Goal: Task Accomplishment & Management: Complete application form

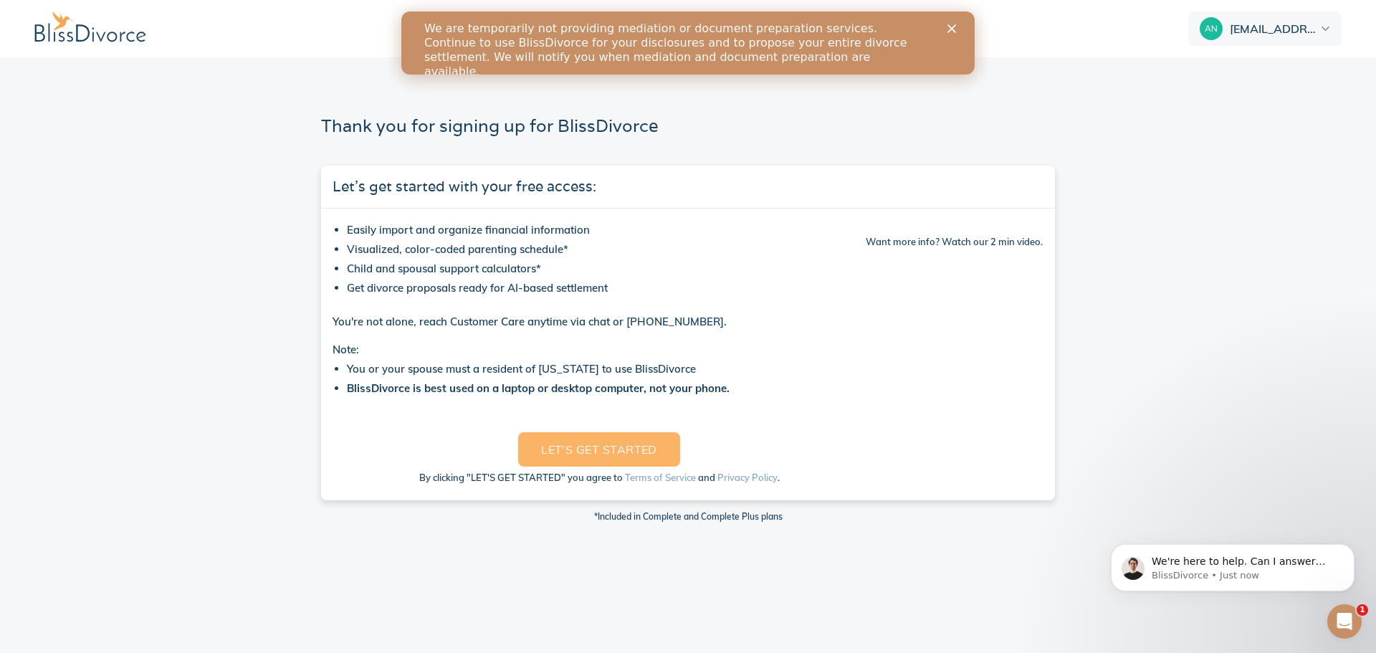
click at [638, 436] on button "LET'S GET STARTED" at bounding box center [599, 449] width 162 height 34
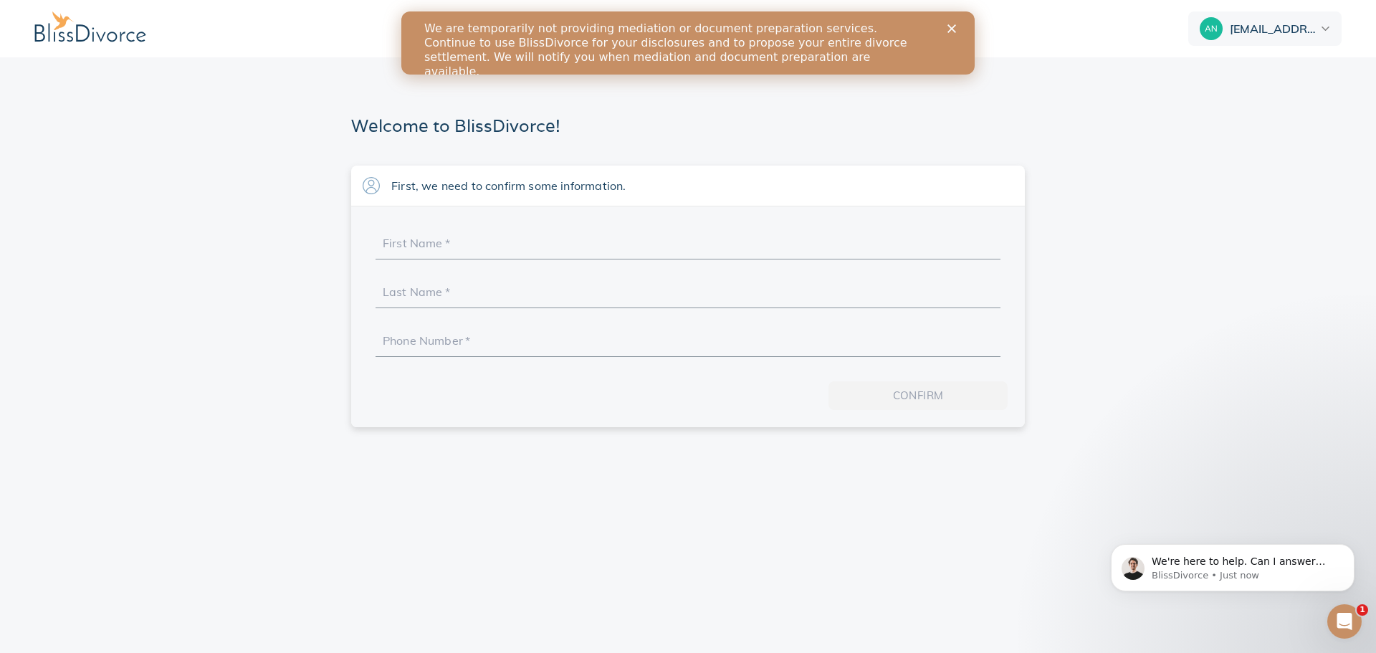
click at [510, 252] on input "First Name   *" at bounding box center [688, 247] width 611 height 22
type input "Annalisa"
type input "Brizuela"
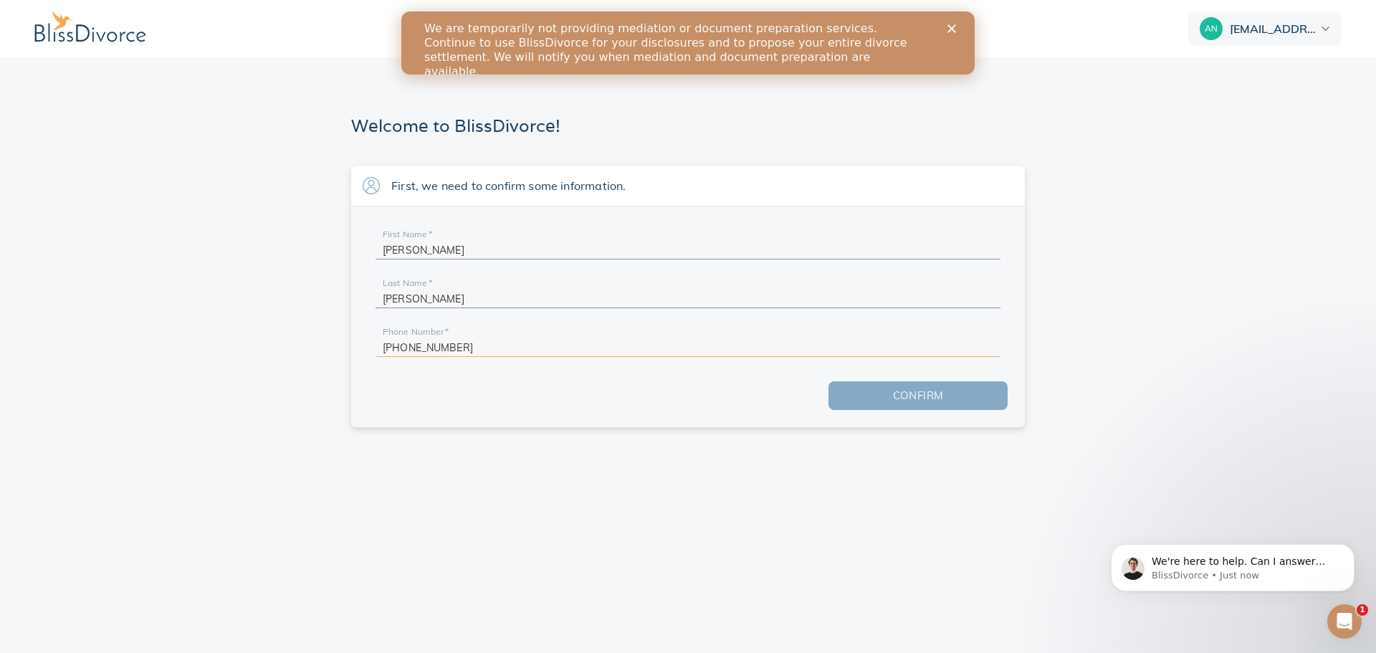
type input "+1 562-293-8848"
click at [890, 389] on span "Confirm" at bounding box center [918, 395] width 133 height 19
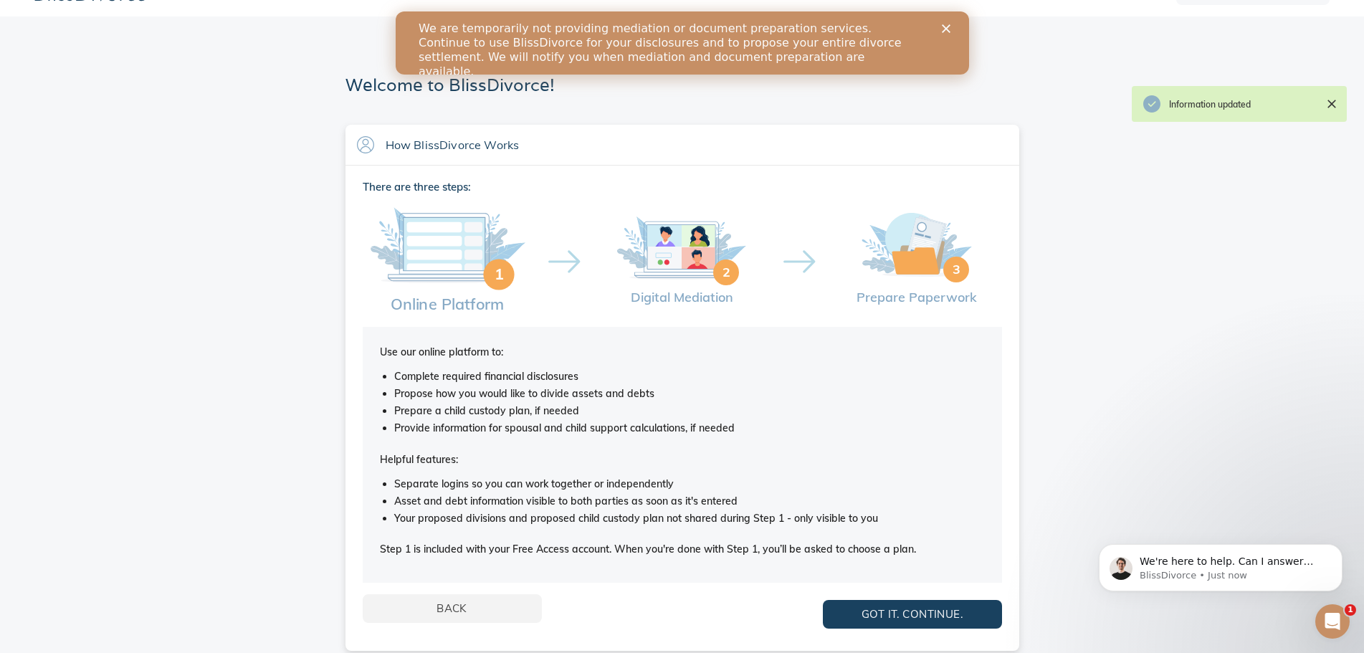
scroll to position [53, 0]
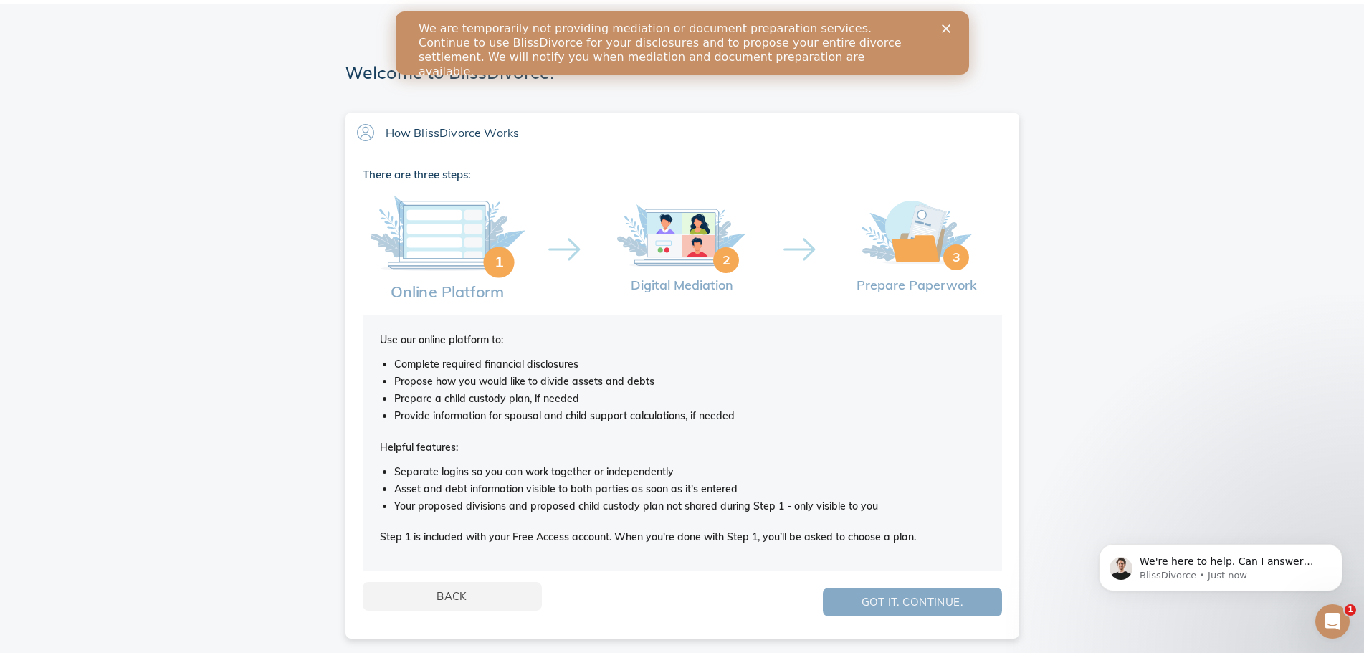
click at [918, 604] on span "Got it. Continue." at bounding box center [912, 602] width 133 height 19
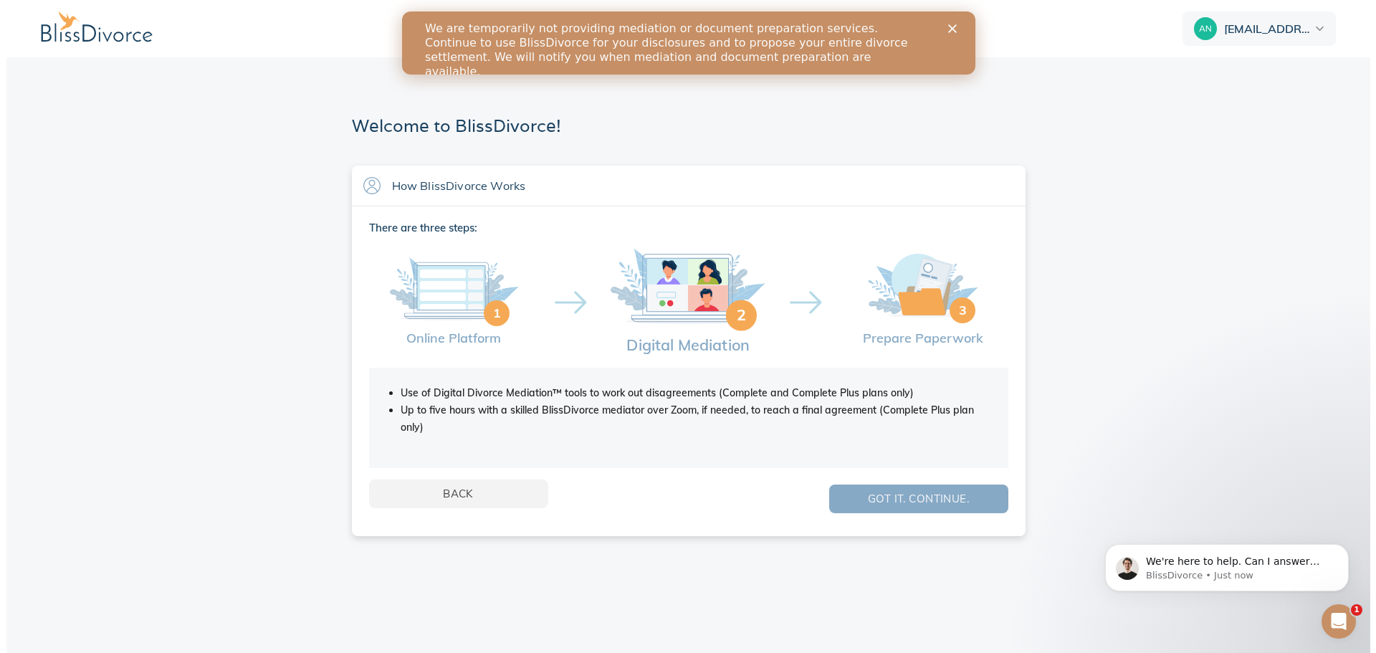
scroll to position [0, 0]
click at [868, 505] on span "Got it. Continue." at bounding box center [918, 499] width 133 height 19
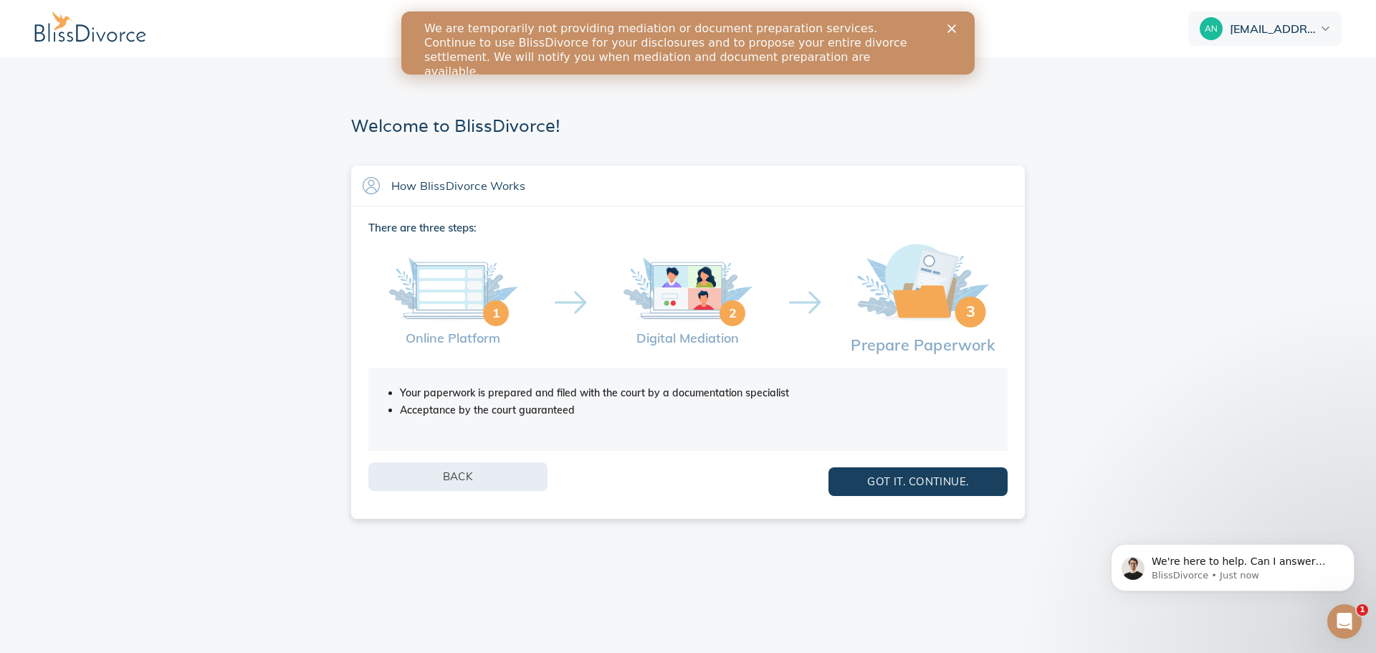
click at [525, 491] on div "Back Got it. Continue." at bounding box center [687, 481] width 639 height 39
click at [485, 465] on button "Back" at bounding box center [457, 476] width 179 height 29
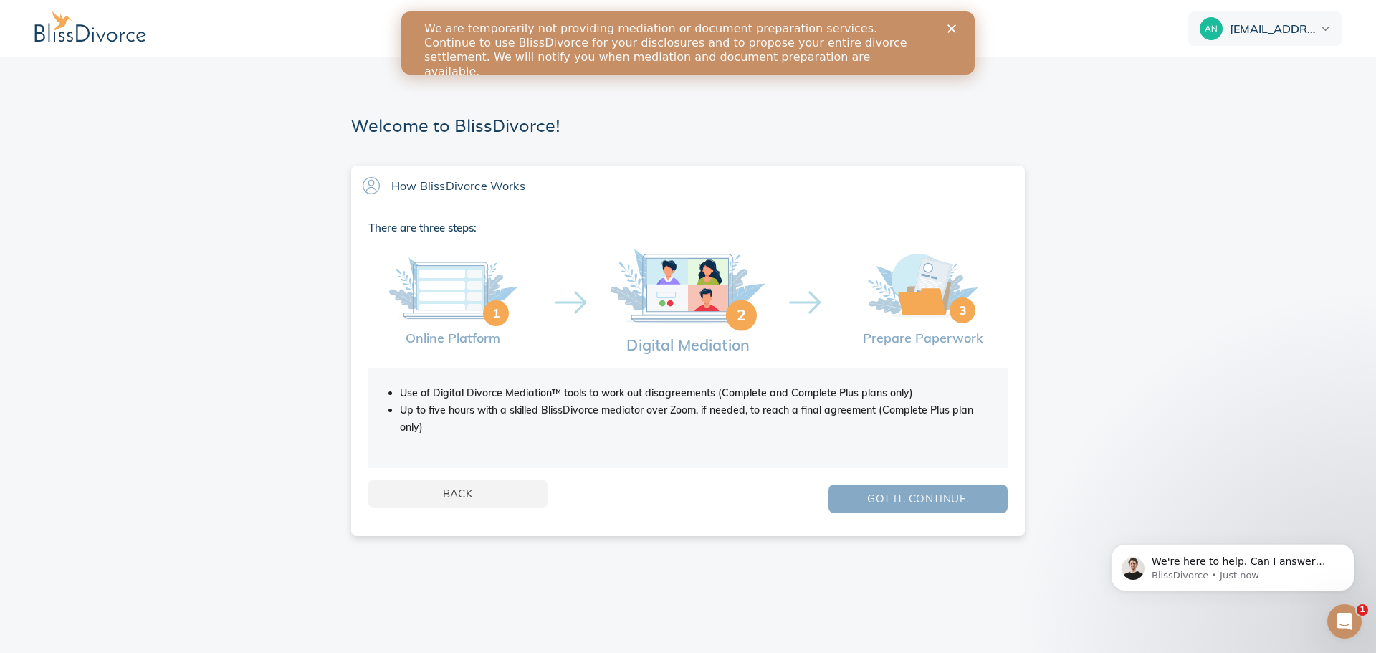
click at [883, 505] on span "Got it. Continue." at bounding box center [918, 499] width 133 height 19
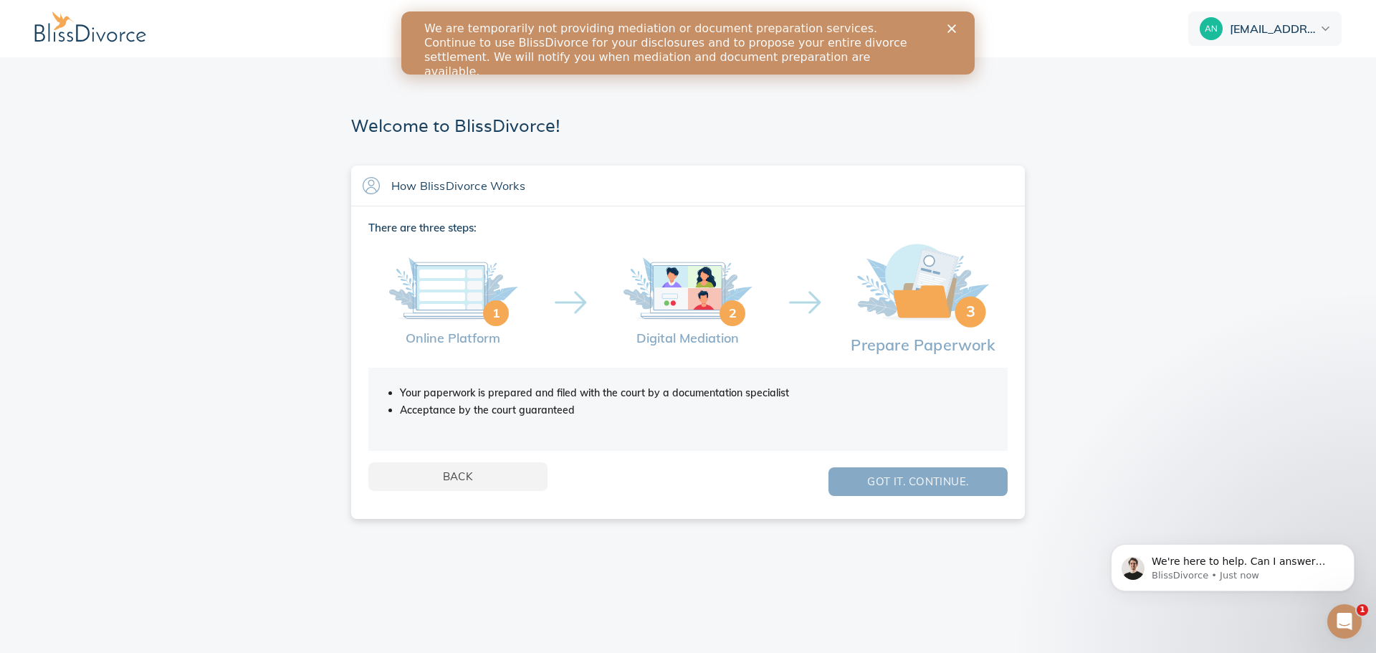
click at [852, 475] on span "Got it. Continue." at bounding box center [918, 481] width 133 height 19
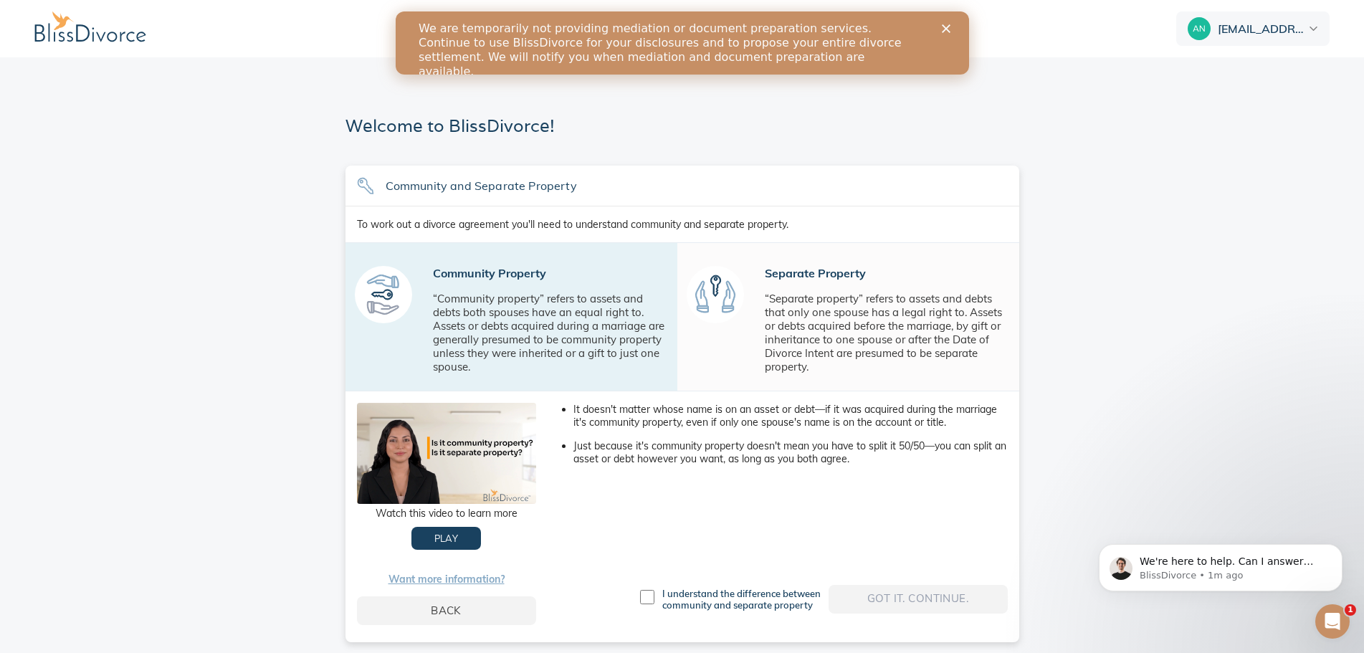
click at [660, 594] on div "I understand the difference between community and separate property" at bounding box center [732, 599] width 191 height 23
click at [644, 595] on input "checkbox" at bounding box center [647, 597] width 14 height 14
checkbox input "true"
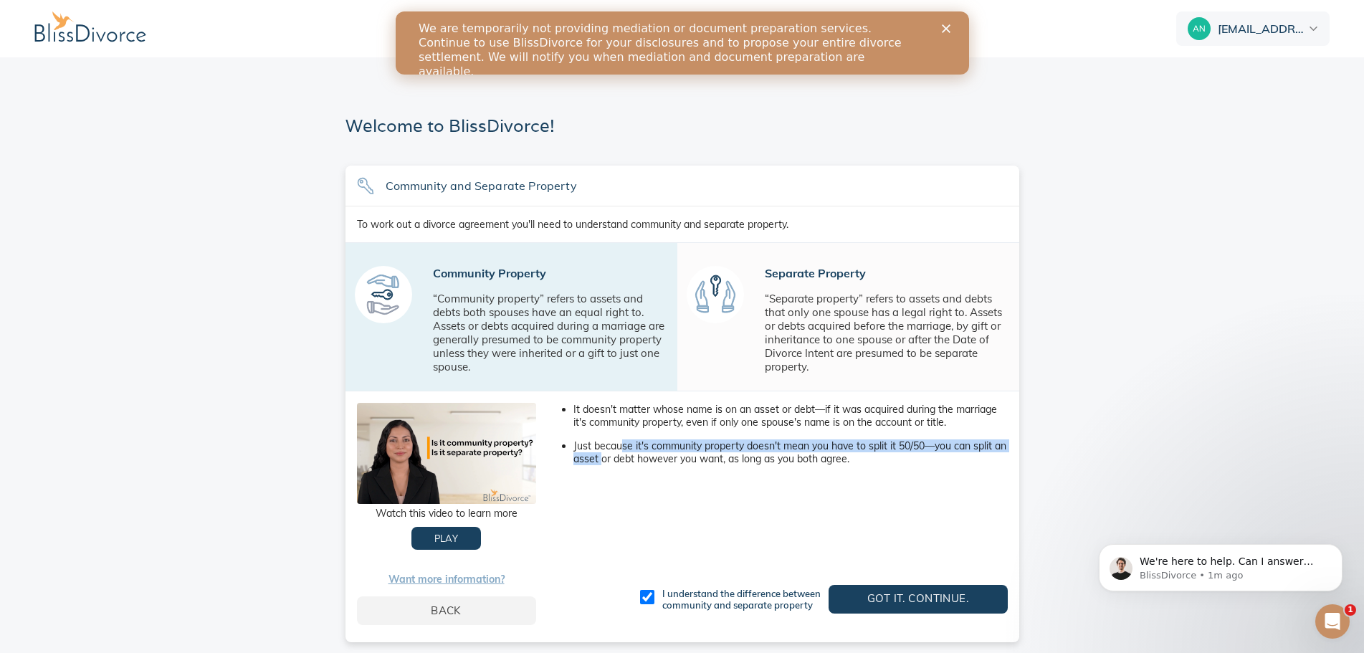
drag, startPoint x: 621, startPoint y: 447, endPoint x: 615, endPoint y: 460, distance: 13.5
click at [615, 460] on li "Just because it's community property doesn't mean you have to split it 50/50—yo…" at bounding box center [791, 452] width 434 height 26
drag, startPoint x: 615, startPoint y: 460, endPoint x: 601, endPoint y: 494, distance: 37.3
click at [601, 494] on div "It doesn't matter whose name is on an asset or debt—if it was acquired during t…" at bounding box center [784, 476] width 472 height 170
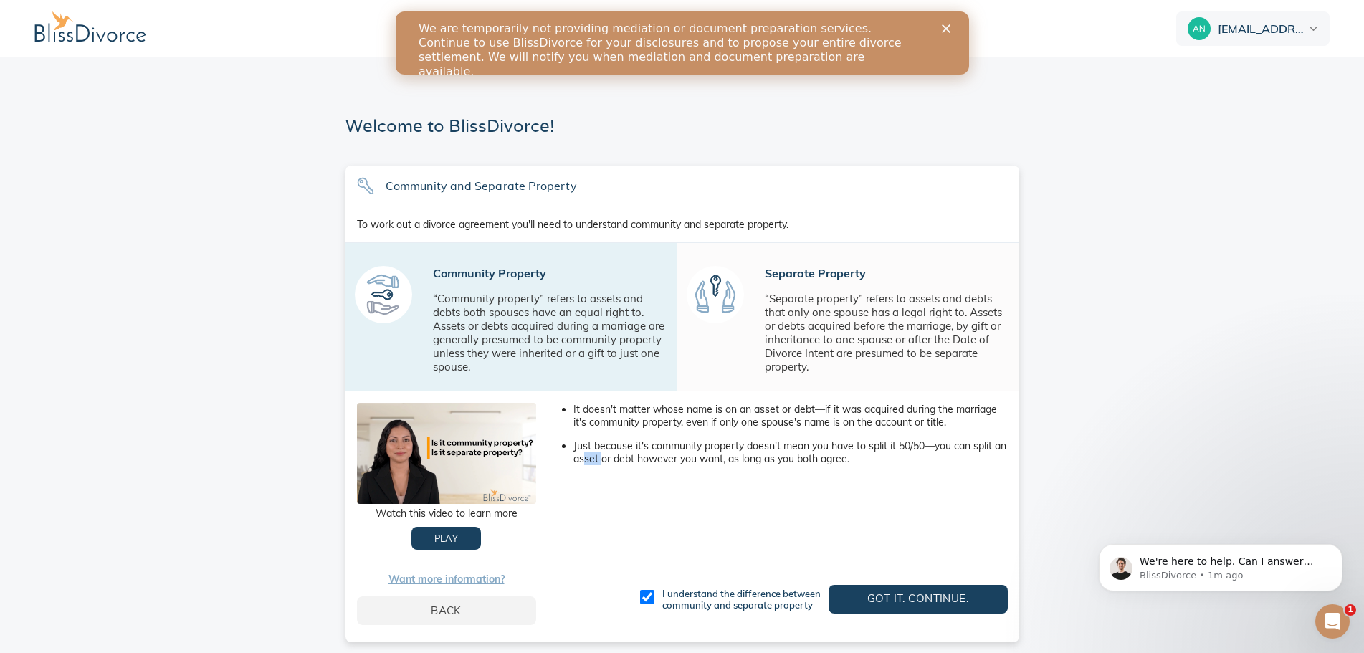
click at [601, 494] on div "It doesn't matter whose name is on an asset or debt—if it was acquired during t…" at bounding box center [784, 476] width 472 height 170
click at [906, 607] on span "Got it. Continue." at bounding box center [918, 598] width 133 height 19
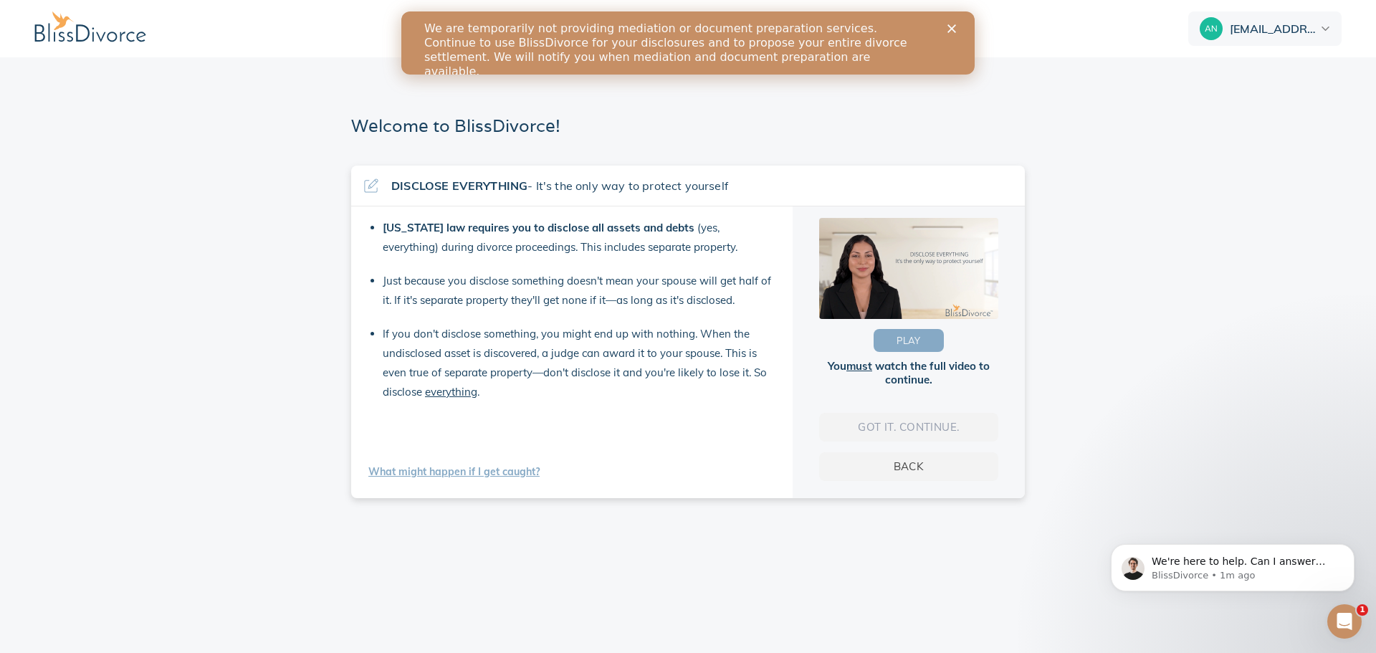
click at [898, 341] on span "PLAY" at bounding box center [909, 341] width 24 height 16
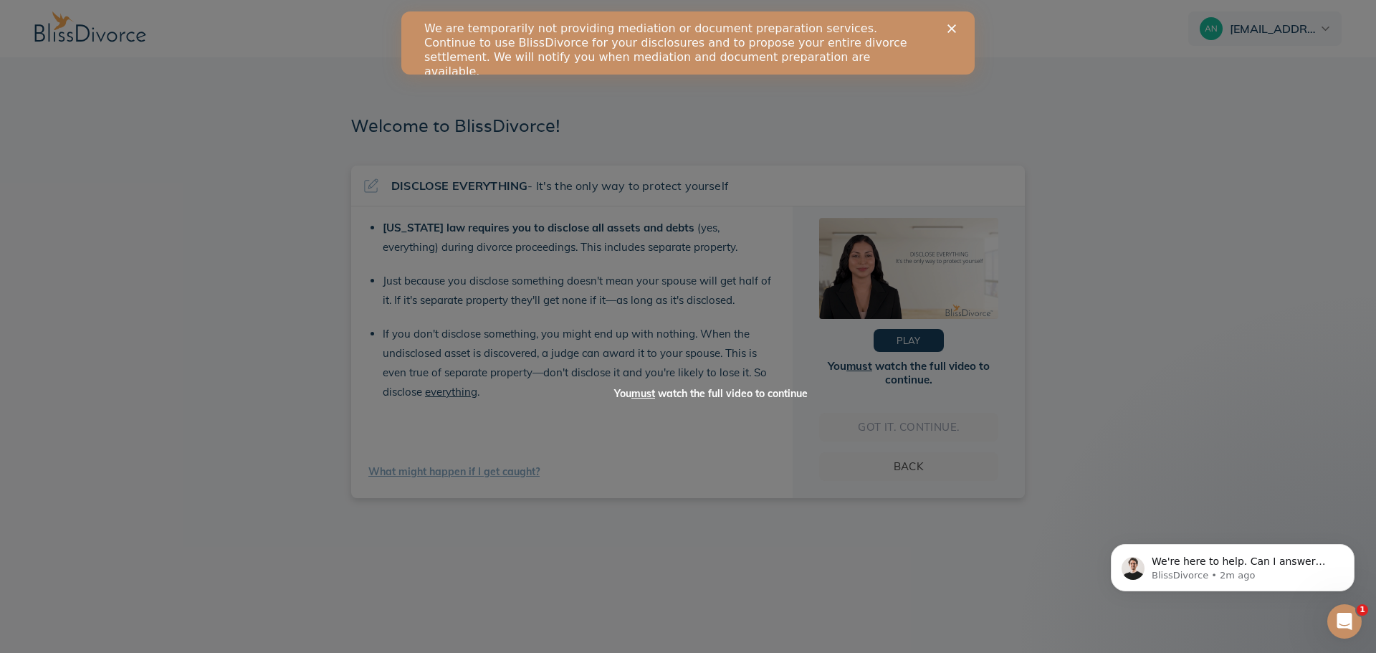
click at [616, 386] on video at bounding box center [688, 327] width 239 height 120
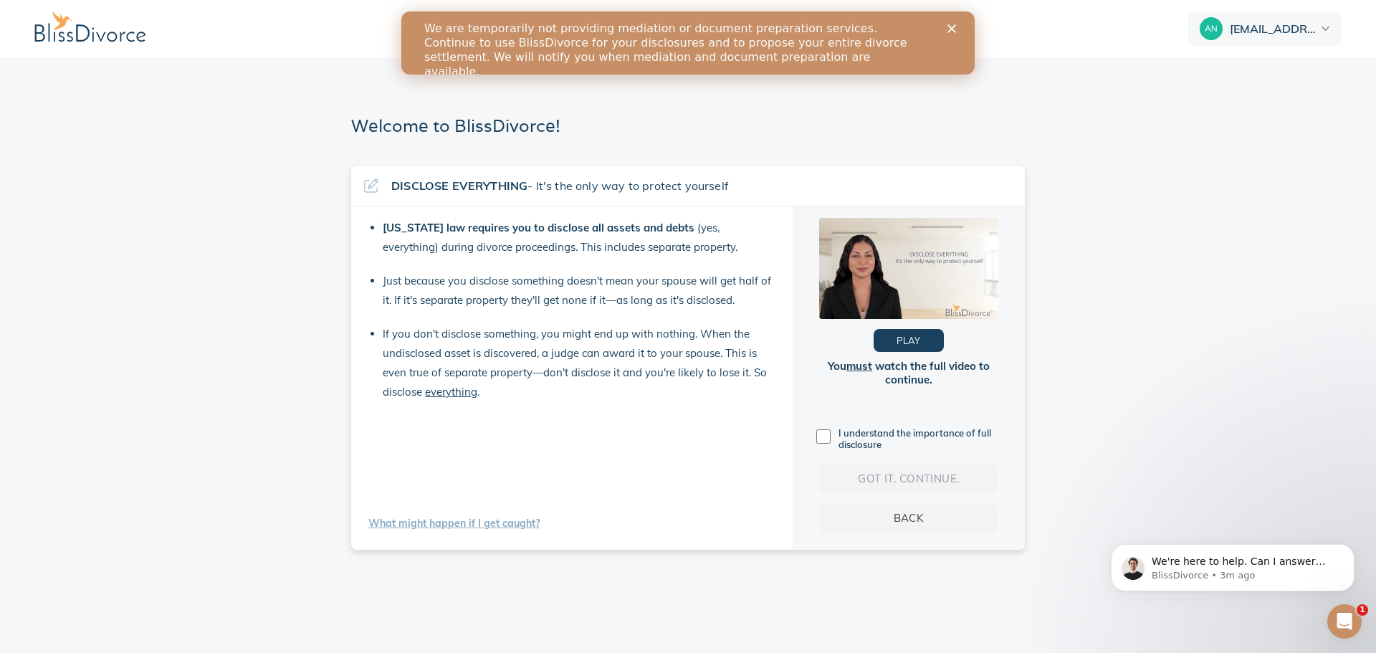
click at [824, 433] on input "checkbox" at bounding box center [824, 436] width 14 height 14
checkbox input "true"
click at [860, 482] on span "Got it. Continue." at bounding box center [908, 479] width 133 height 19
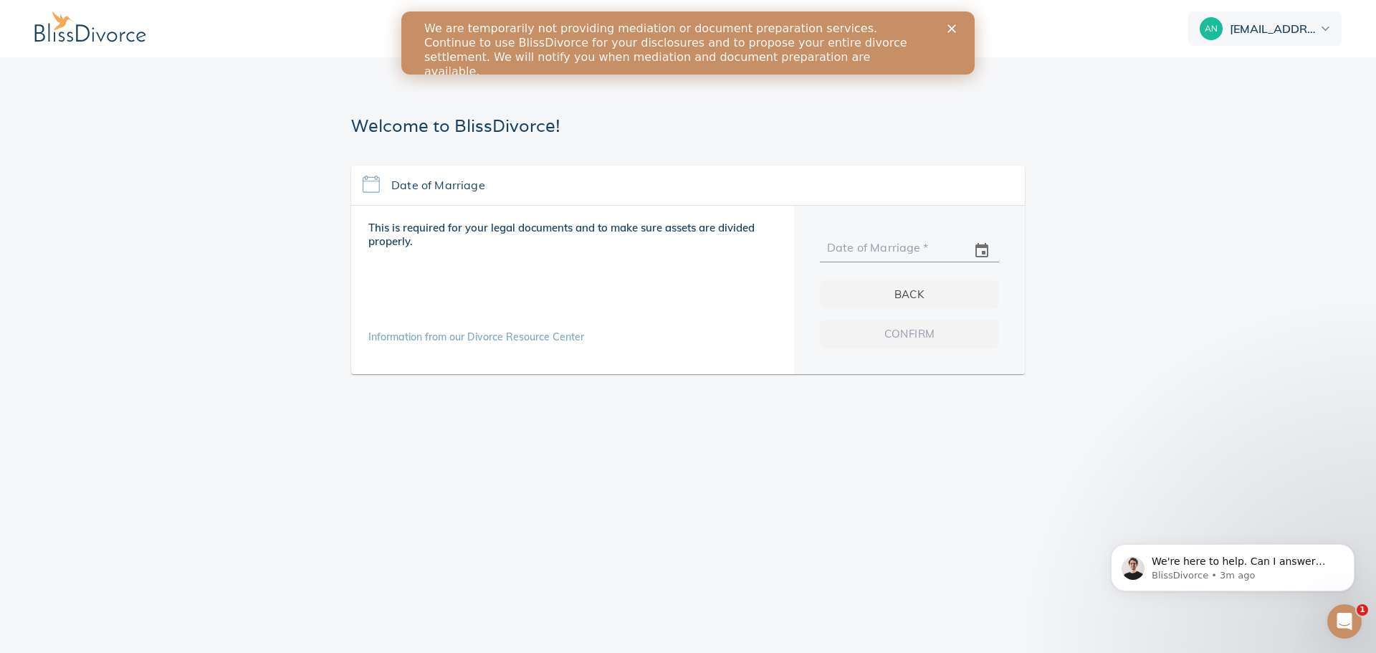
click at [848, 248] on input "text" at bounding box center [894, 251] width 130 height 22
click at [986, 252] on icon "change date" at bounding box center [982, 250] width 17 height 17
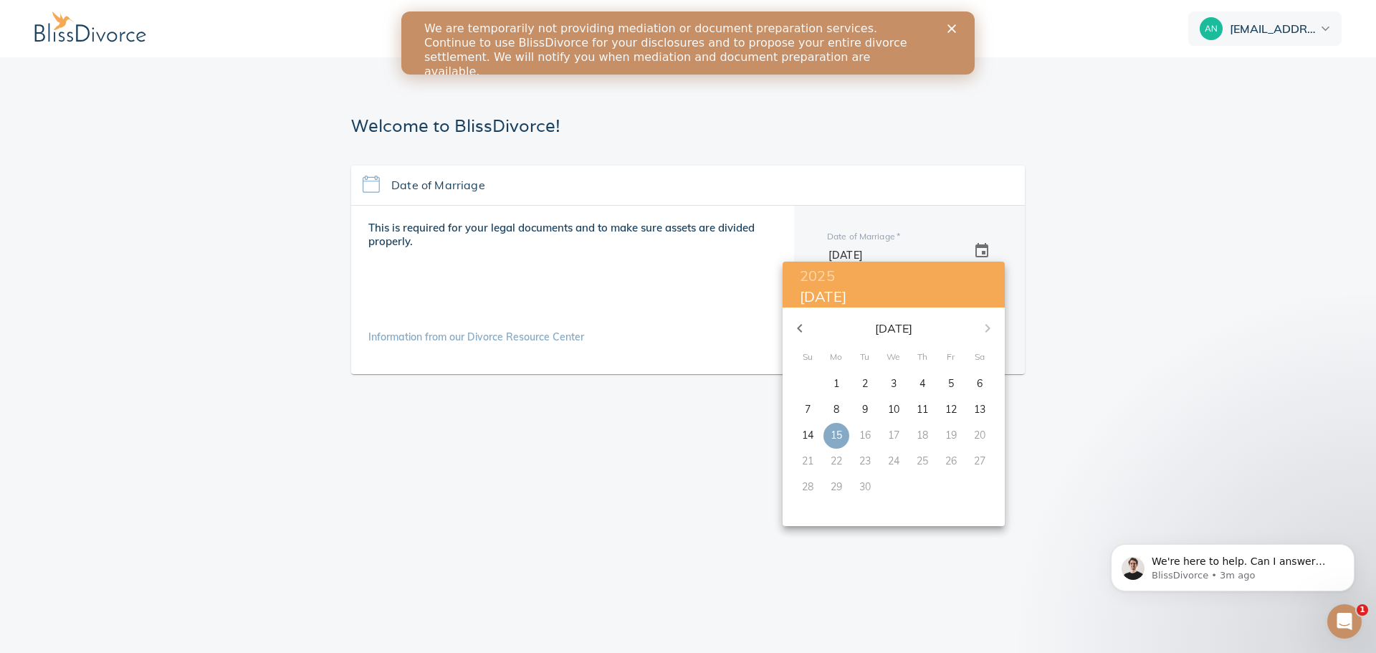
click at [798, 328] on icon "button" at bounding box center [799, 328] width 5 height 9
click at [797, 328] on icon "button" at bounding box center [799, 328] width 17 height 17
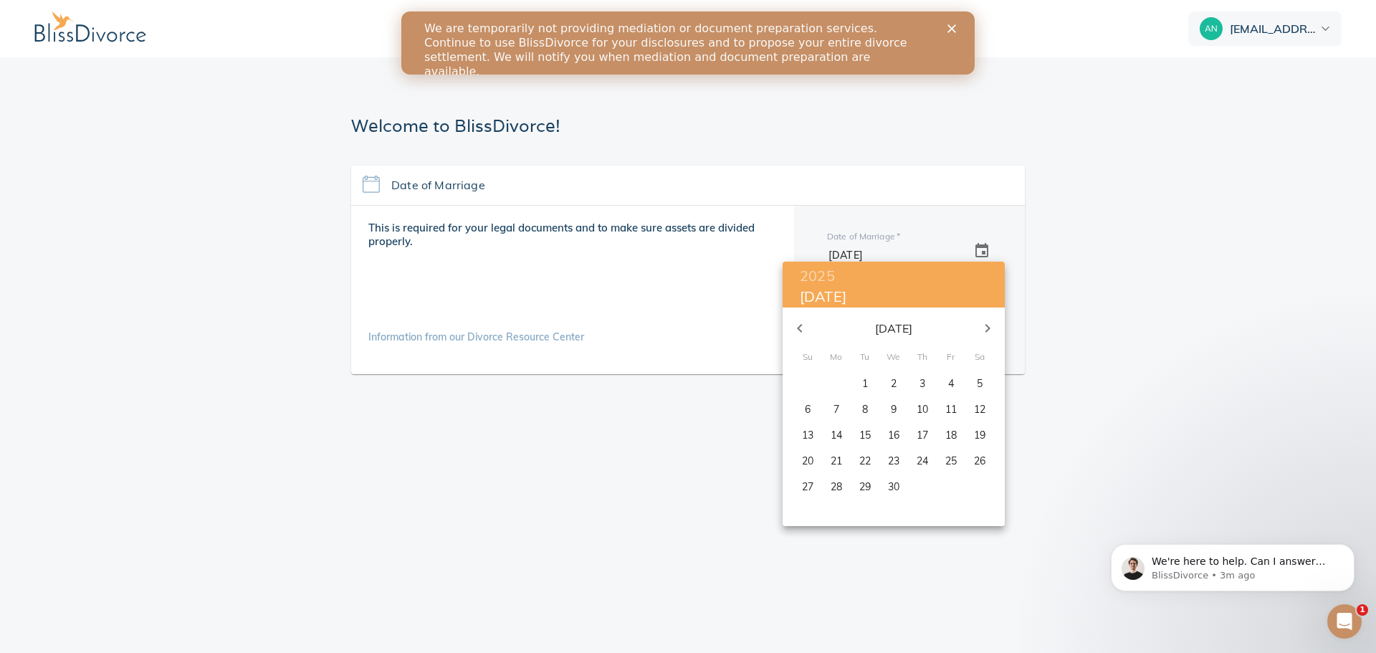
click at [903, 252] on div at bounding box center [688, 326] width 1376 height 653
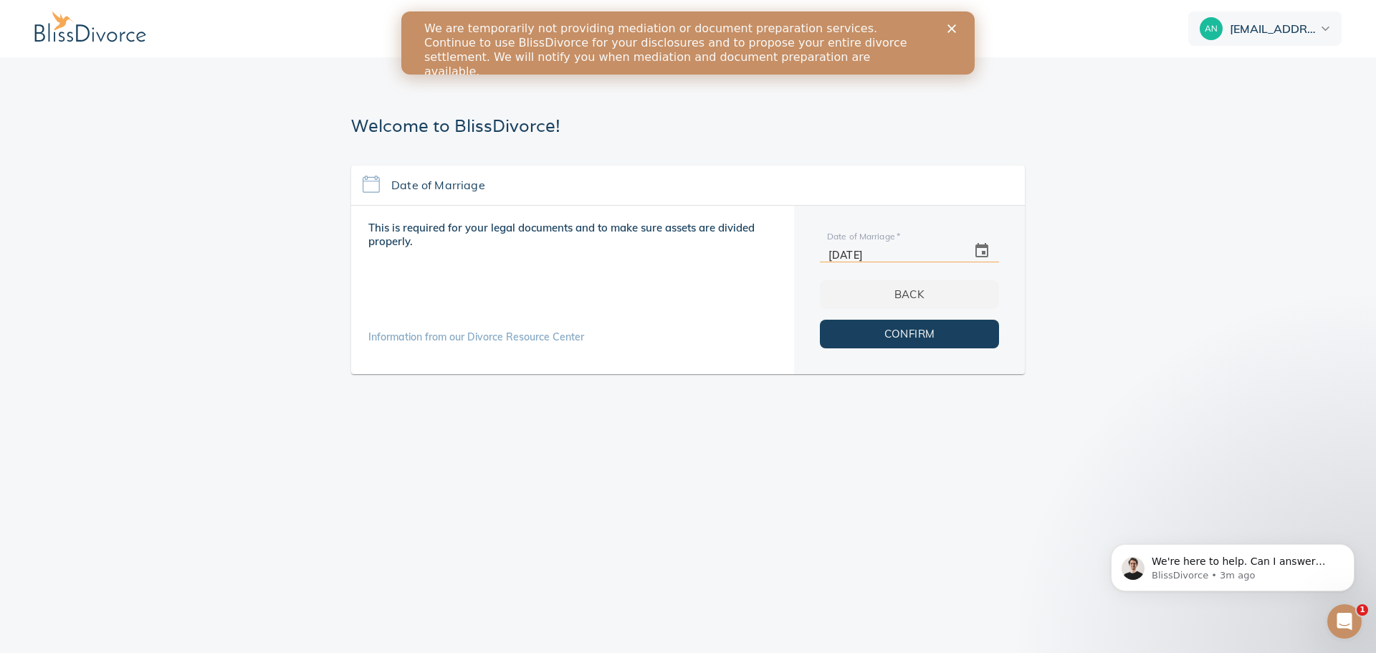
click at [885, 255] on input "09/15/2025" at bounding box center [894, 251] width 130 height 22
click at [884, 255] on input "09/15/2025" at bounding box center [894, 251] width 130 height 22
click at [861, 256] on input "09/15/2025" at bounding box center [894, 251] width 130 height 22
drag, startPoint x: 890, startPoint y: 257, endPoint x: 783, endPoint y: 265, distance: 107.1
click at [778, 263] on div "This is required for your legal documents and to make sure assets are divided p…" at bounding box center [688, 290] width 674 height 168
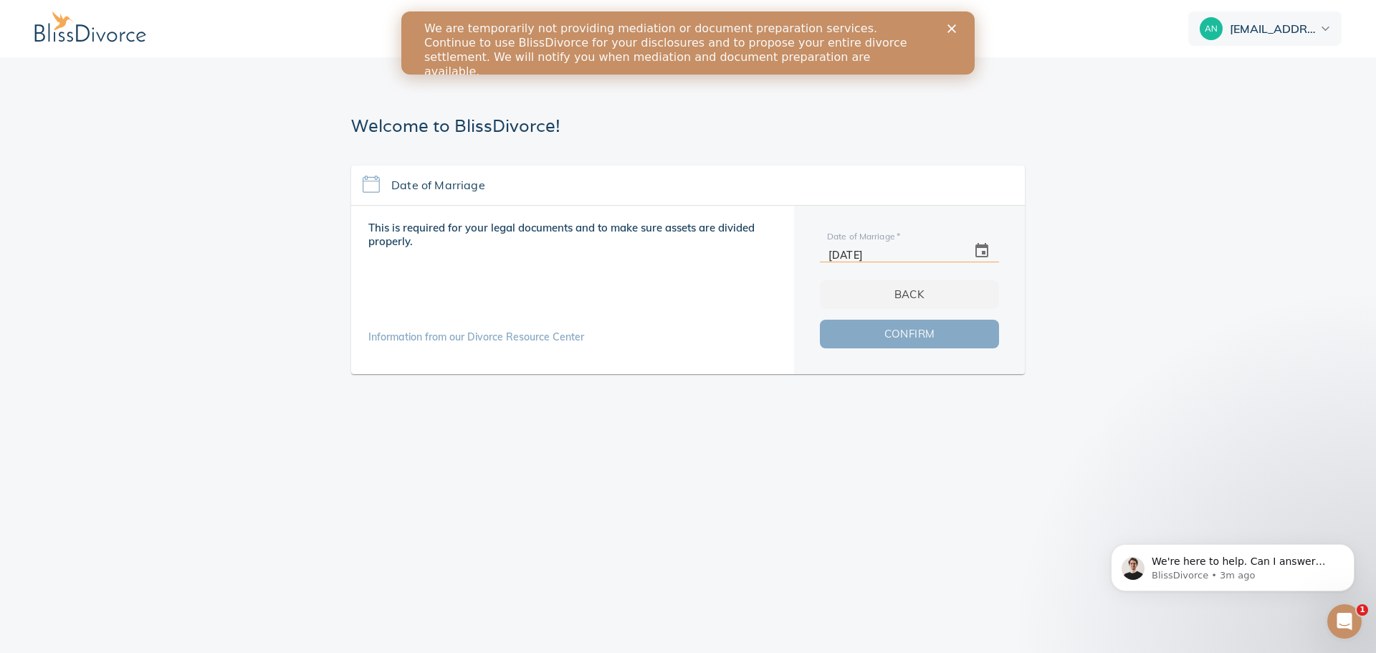
type input "07/25/2014"
click at [930, 338] on span "Confirm" at bounding box center [909, 334] width 133 height 19
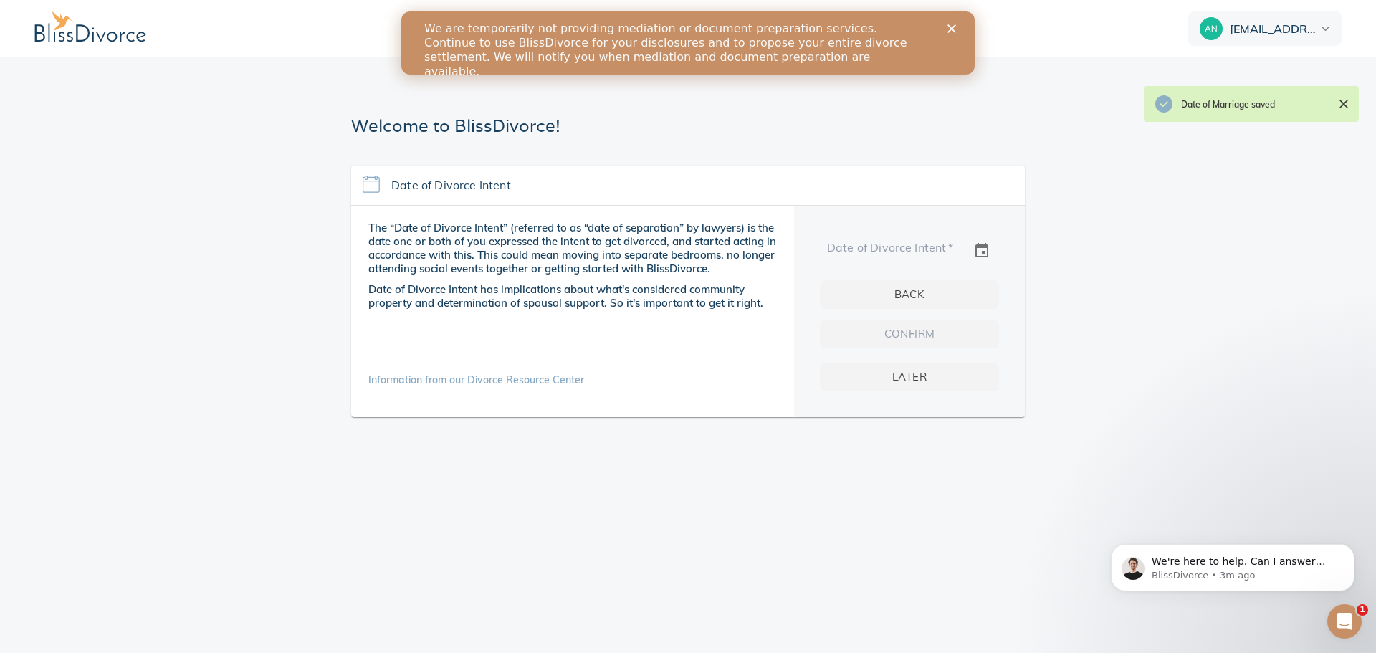
click at [980, 252] on icon "change date" at bounding box center [982, 250] width 17 height 17
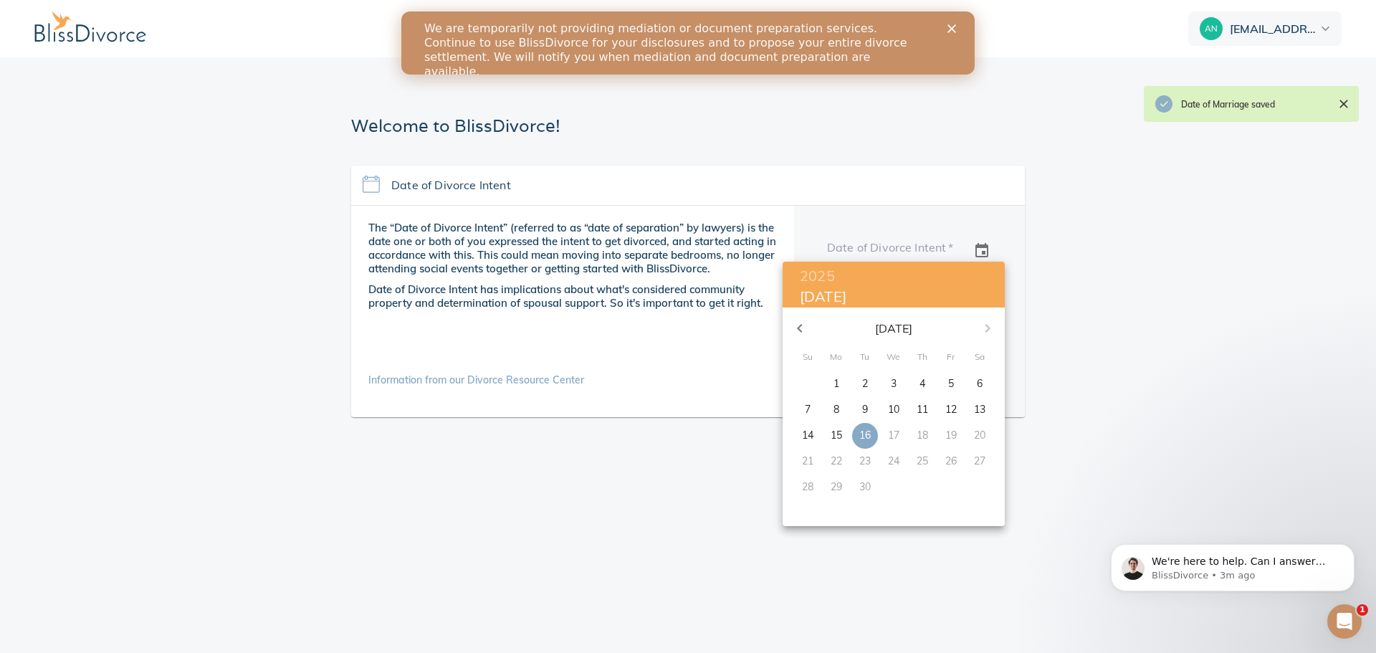
click at [985, 330] on div "September 2025" at bounding box center [894, 328] width 222 height 34
click at [994, 327] on div "September 2025" at bounding box center [894, 328] width 222 height 34
click at [871, 426] on button "16" at bounding box center [865, 436] width 26 height 26
type input "09/16/2025"
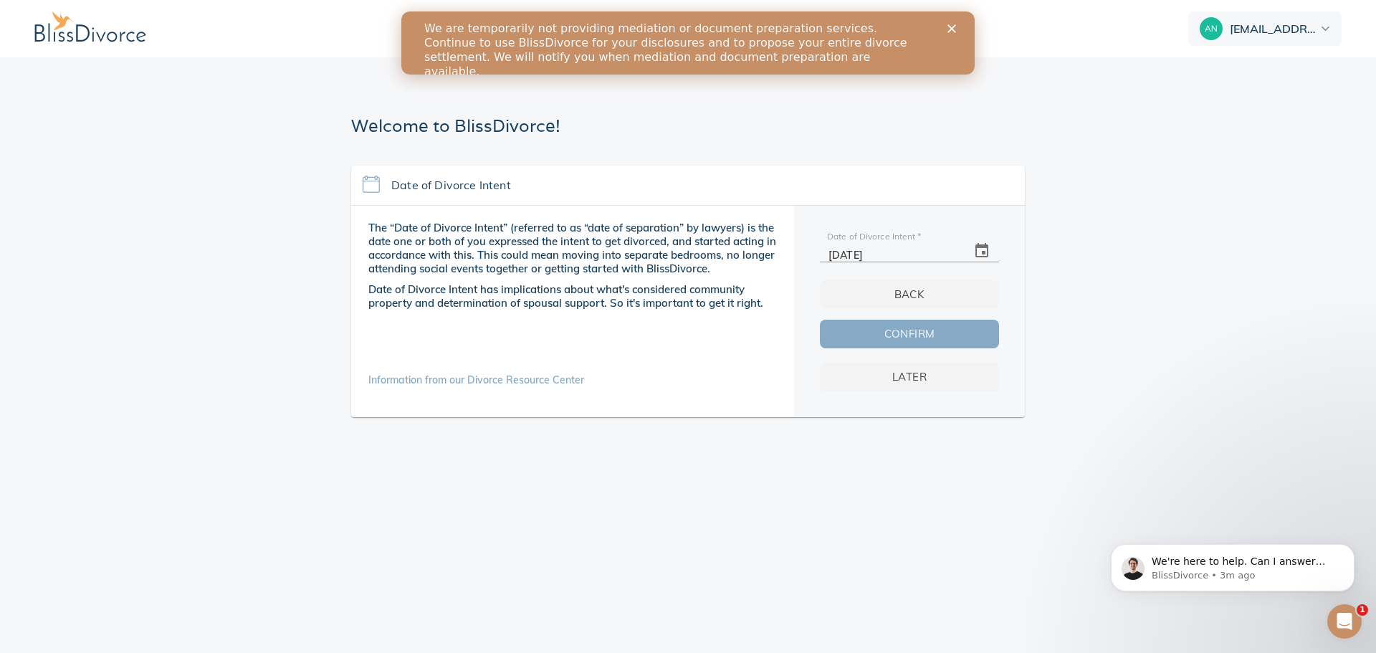
click at [882, 341] on span "Confirm" at bounding box center [909, 334] width 133 height 19
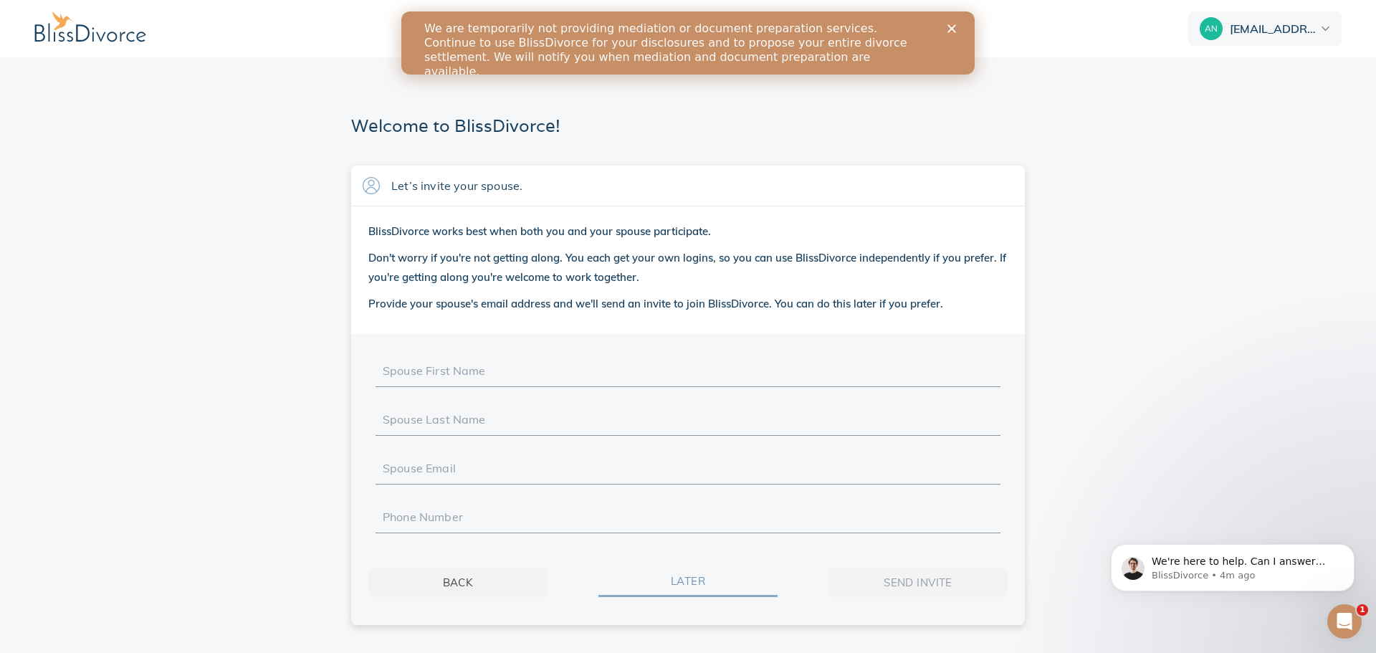
click at [684, 584] on span "Later" at bounding box center [688, 581] width 133 height 19
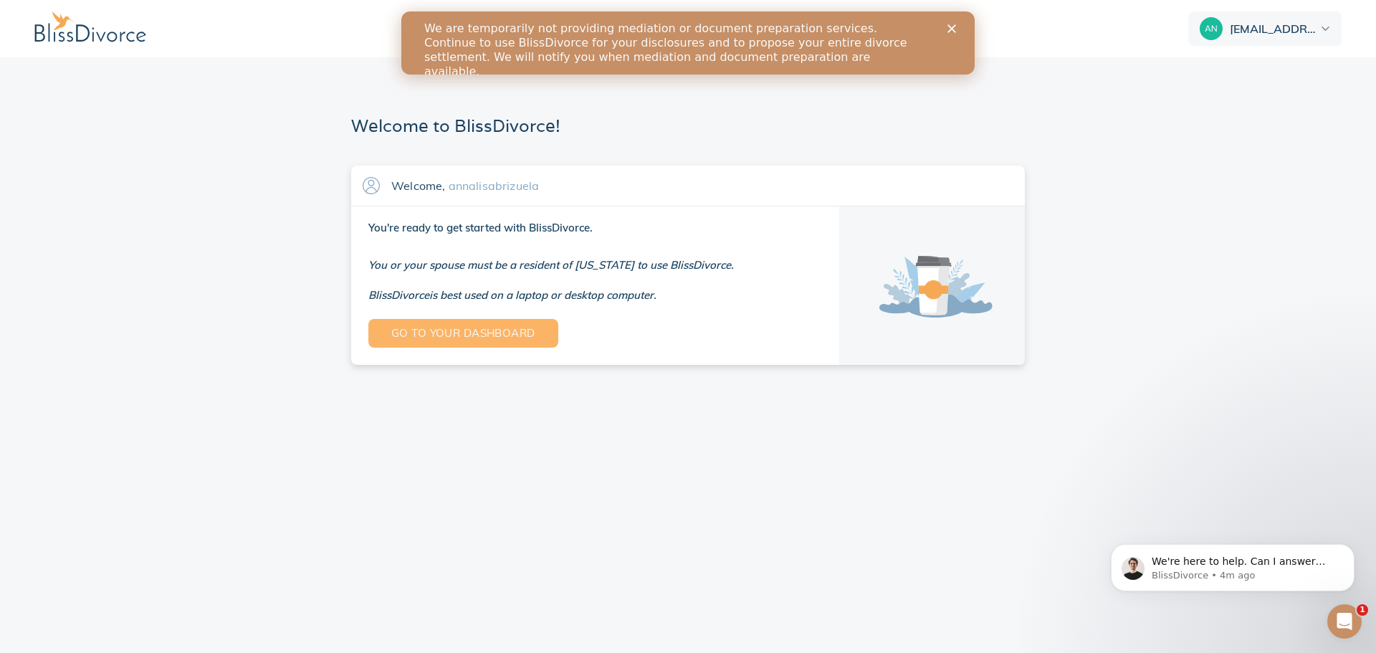
click at [499, 331] on span "Go to your dashboard" at bounding box center [463, 333] width 144 height 19
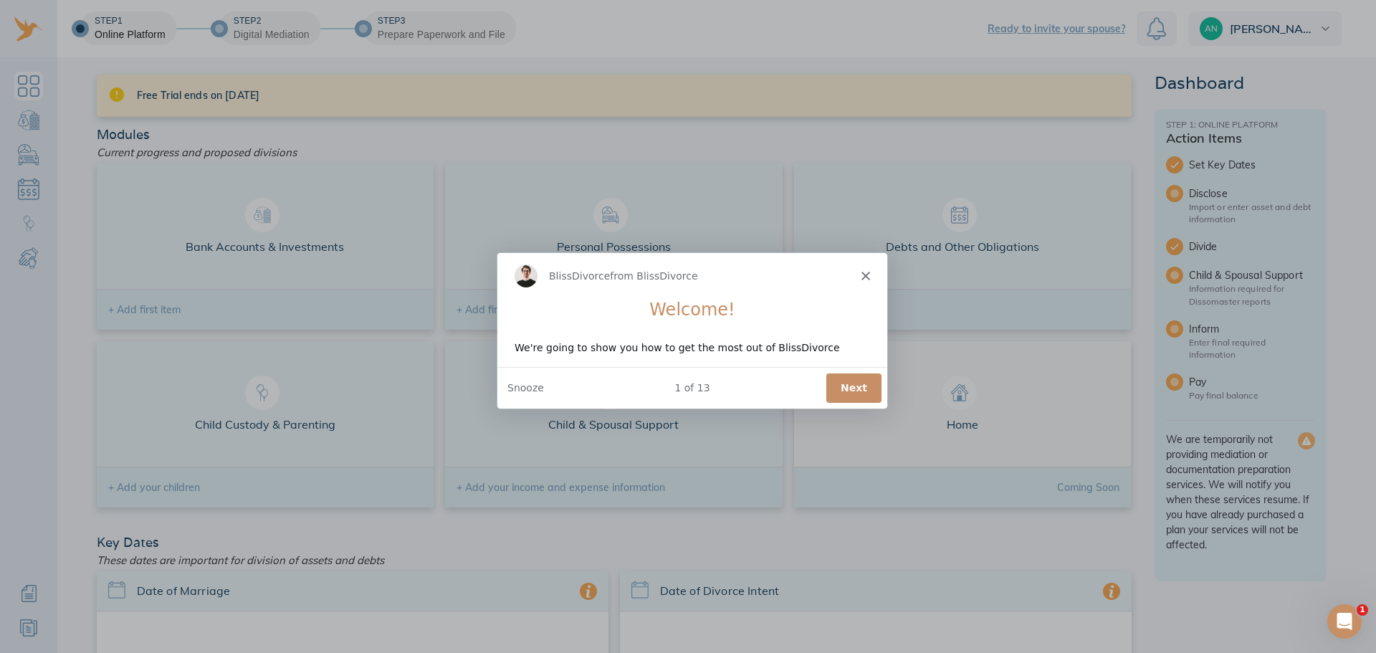
click at [843, 387] on button "Next" at bounding box center [853, 387] width 55 height 29
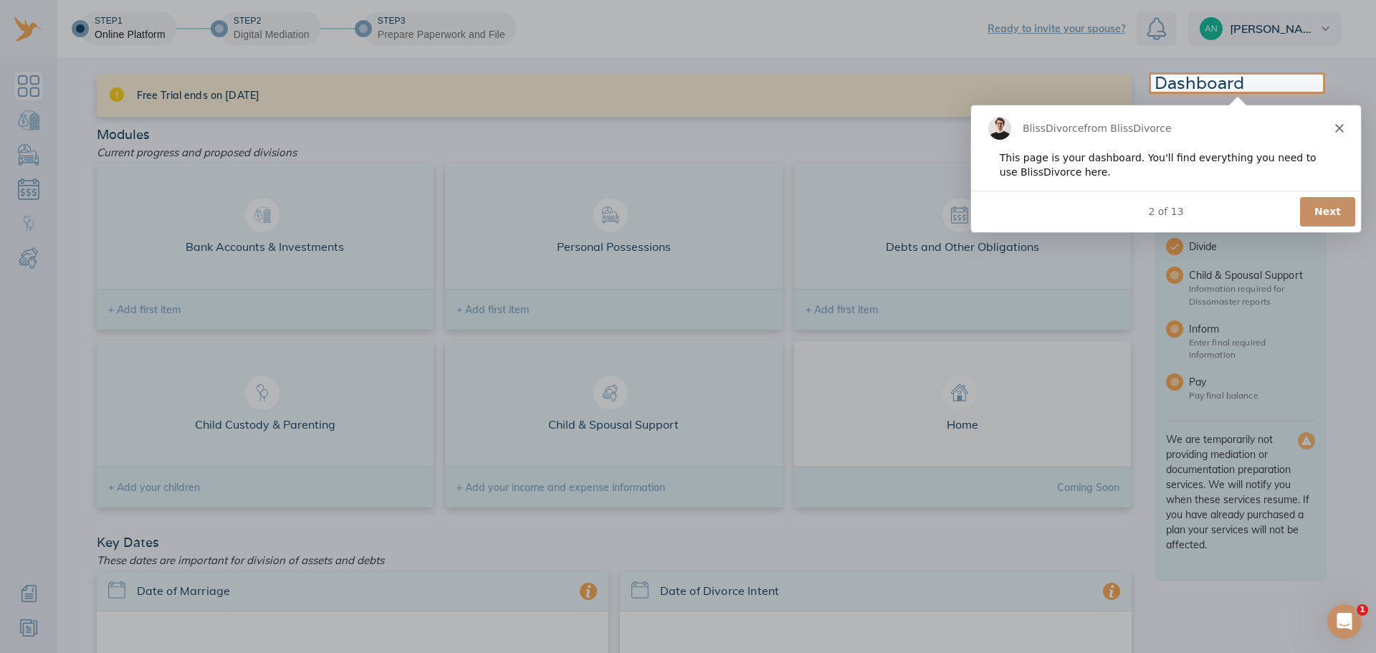
click at [1318, 217] on button "Next" at bounding box center [1327, 210] width 55 height 29
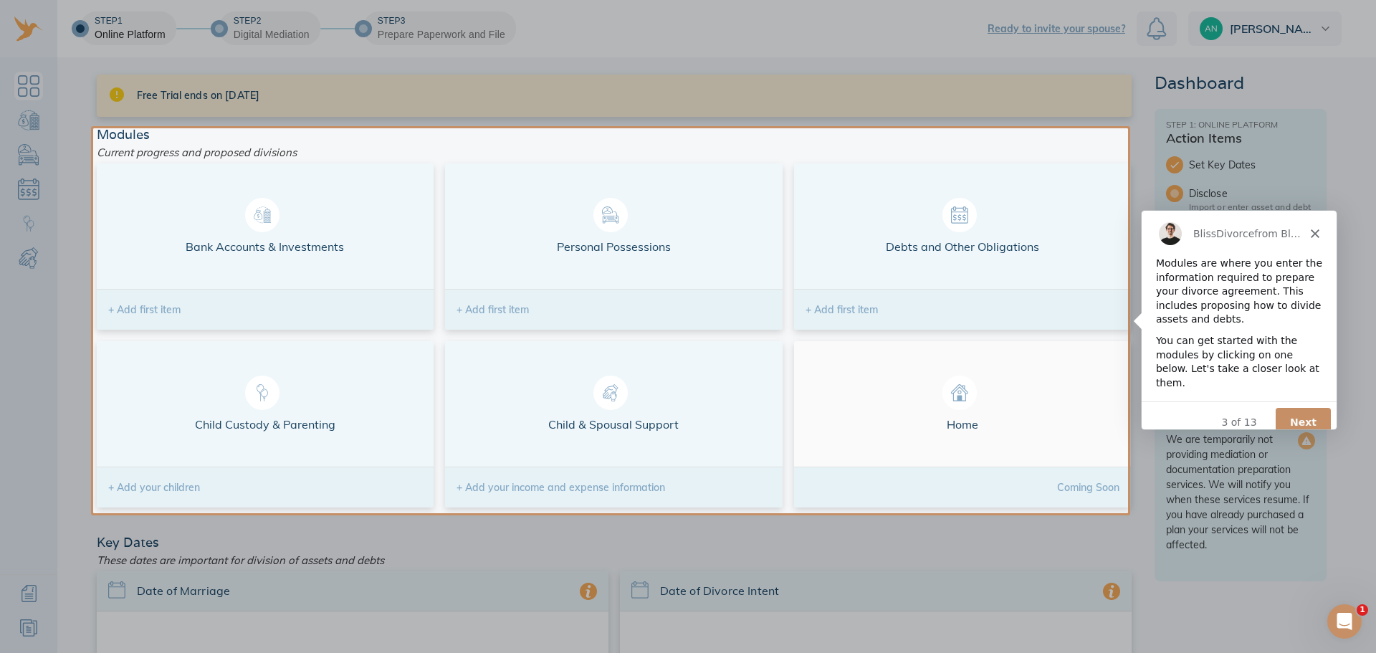
click at [1298, 407] on button "Next" at bounding box center [1302, 421] width 55 height 29
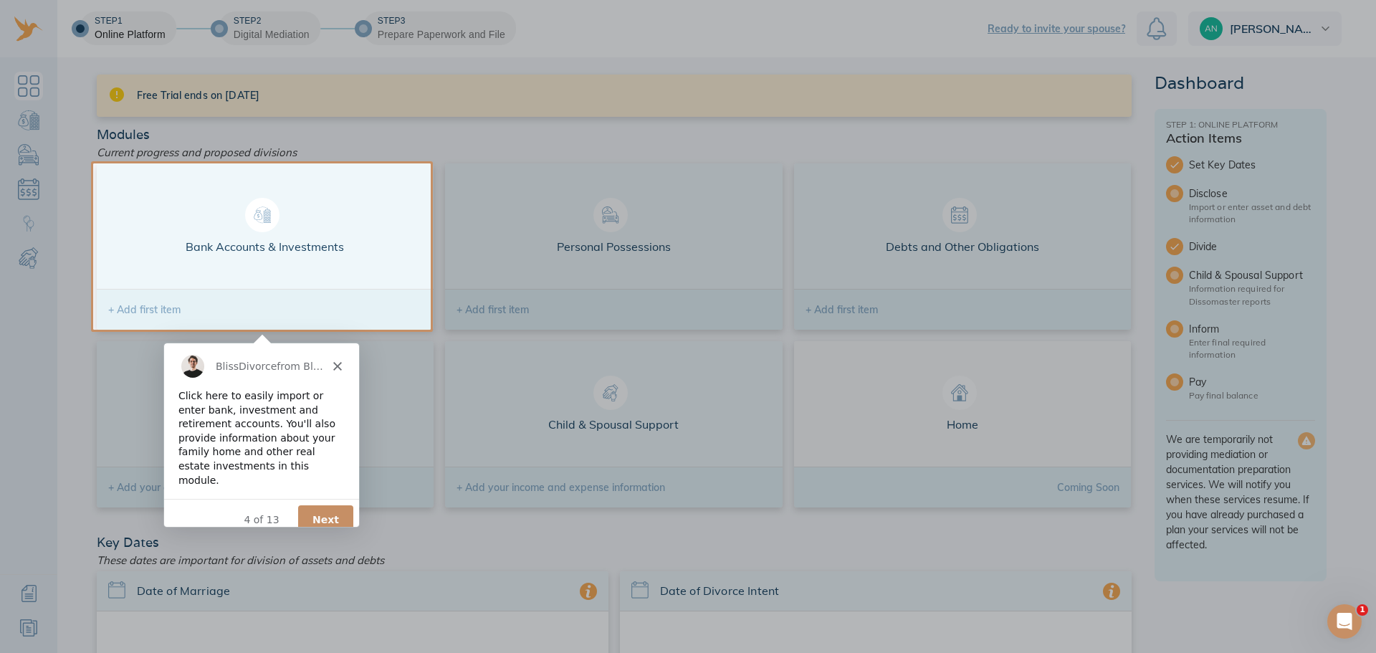
click at [318, 505] on button "Next" at bounding box center [325, 519] width 55 height 29
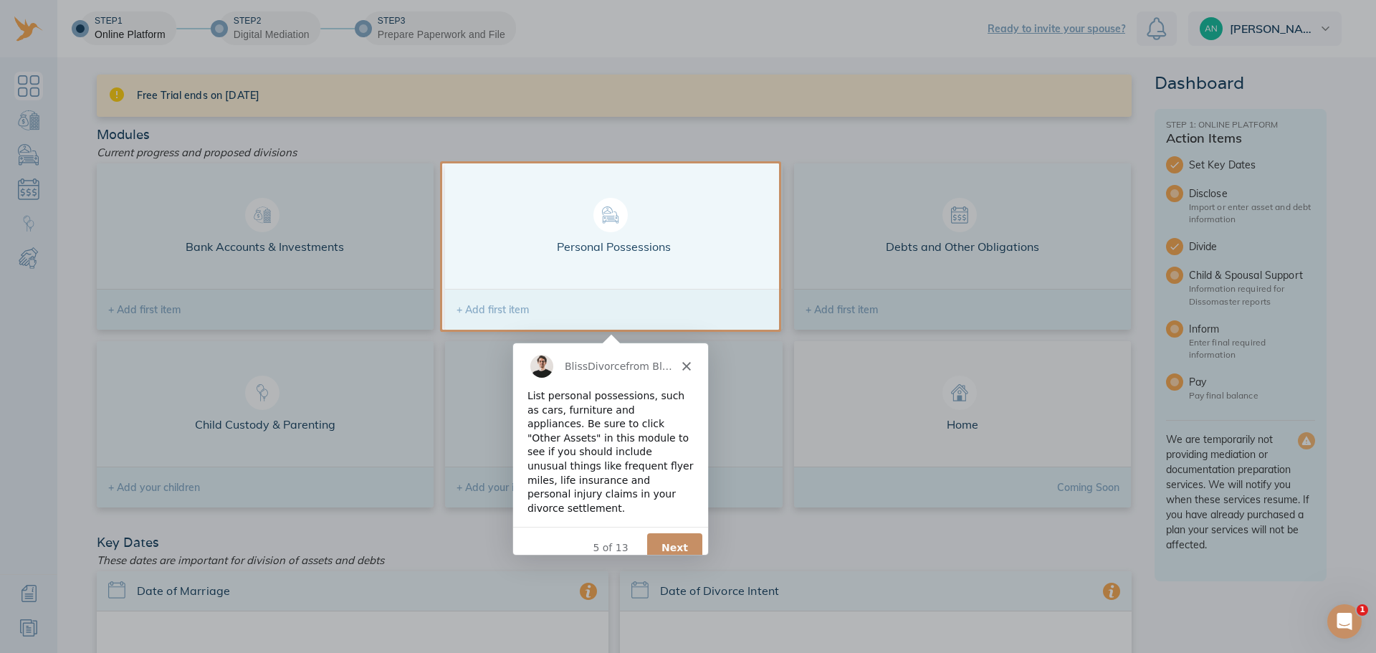
click at [655, 533] on button "Next" at bounding box center [673, 547] width 55 height 29
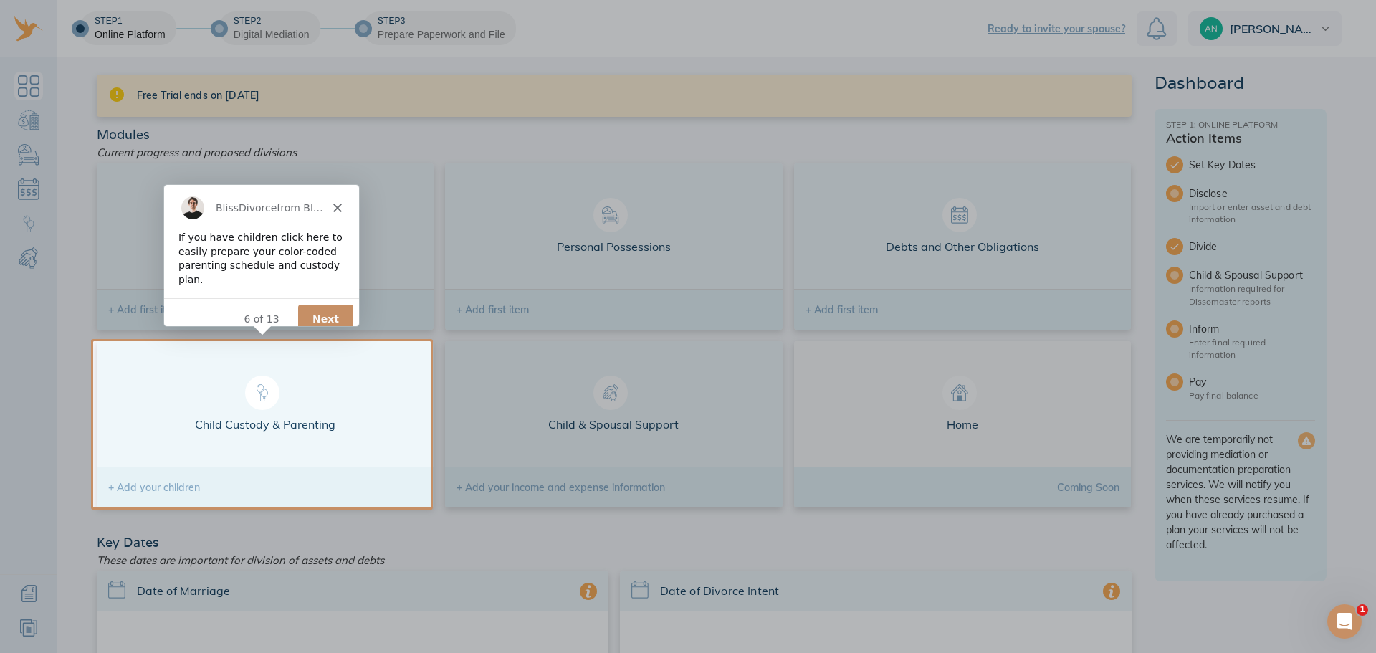
click at [323, 308] on button "Next" at bounding box center [325, 318] width 55 height 29
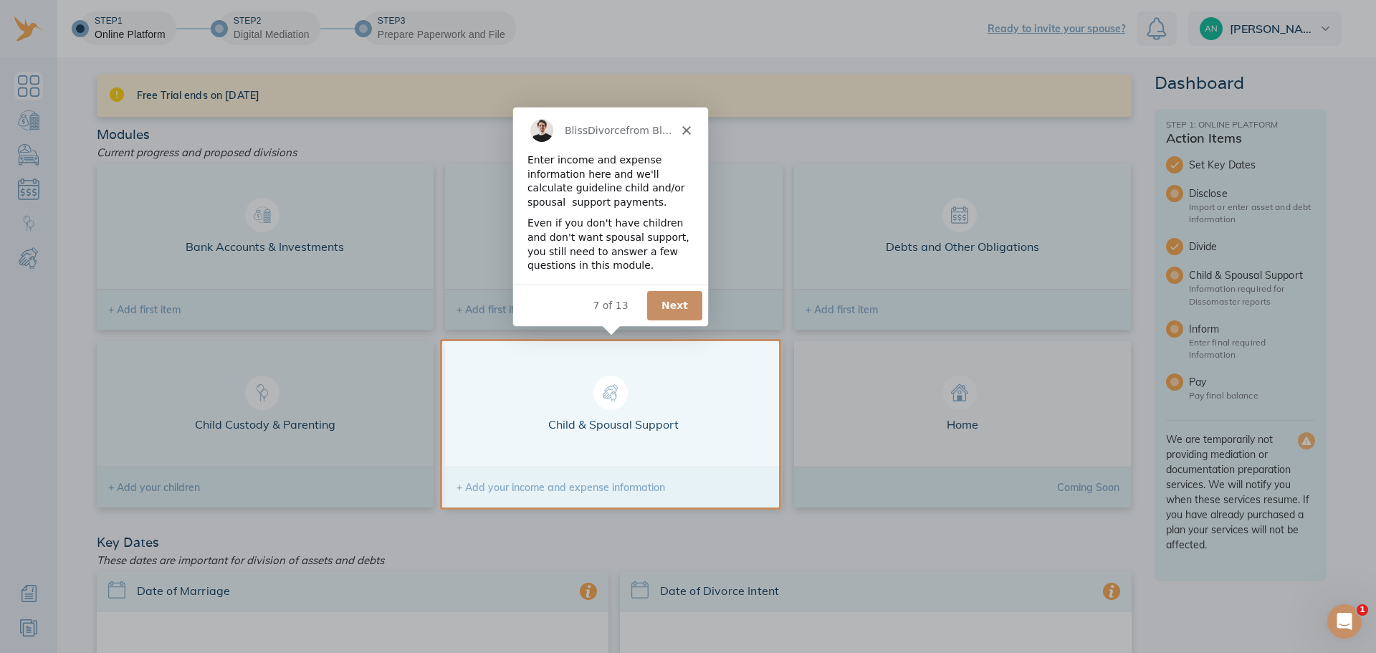
click at [662, 310] on button "Next" at bounding box center [673, 304] width 55 height 29
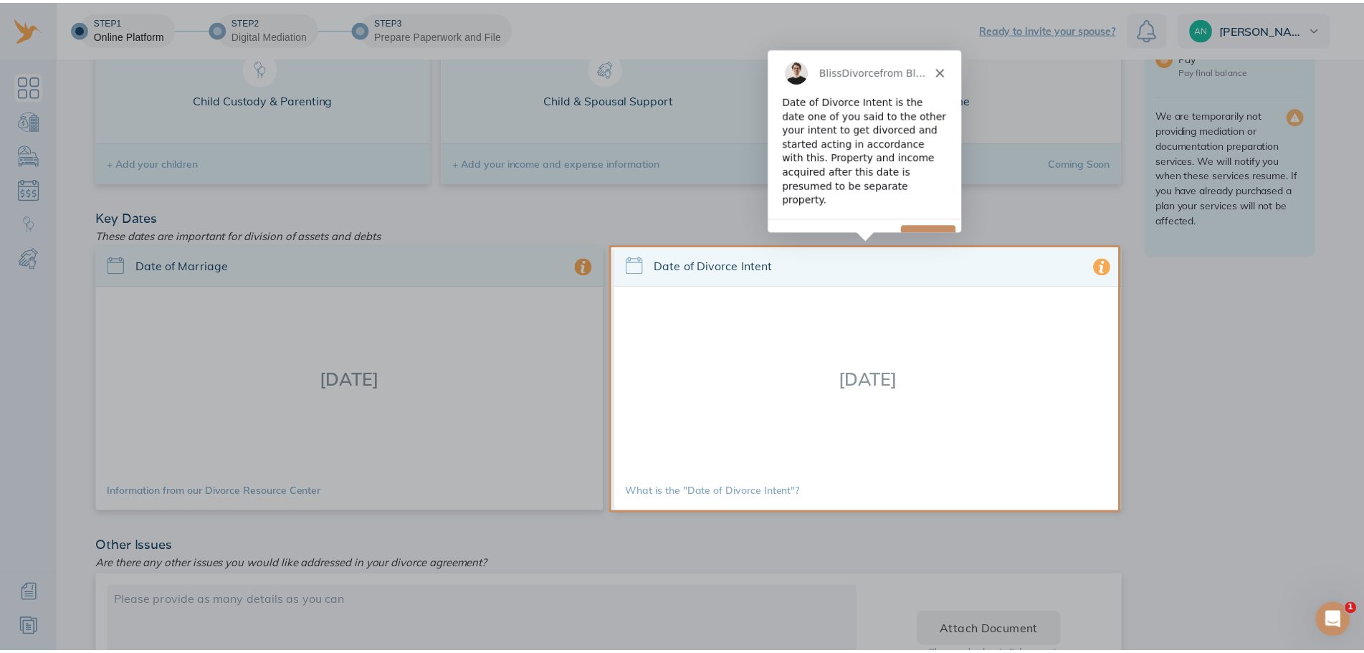
scroll to position [349, 0]
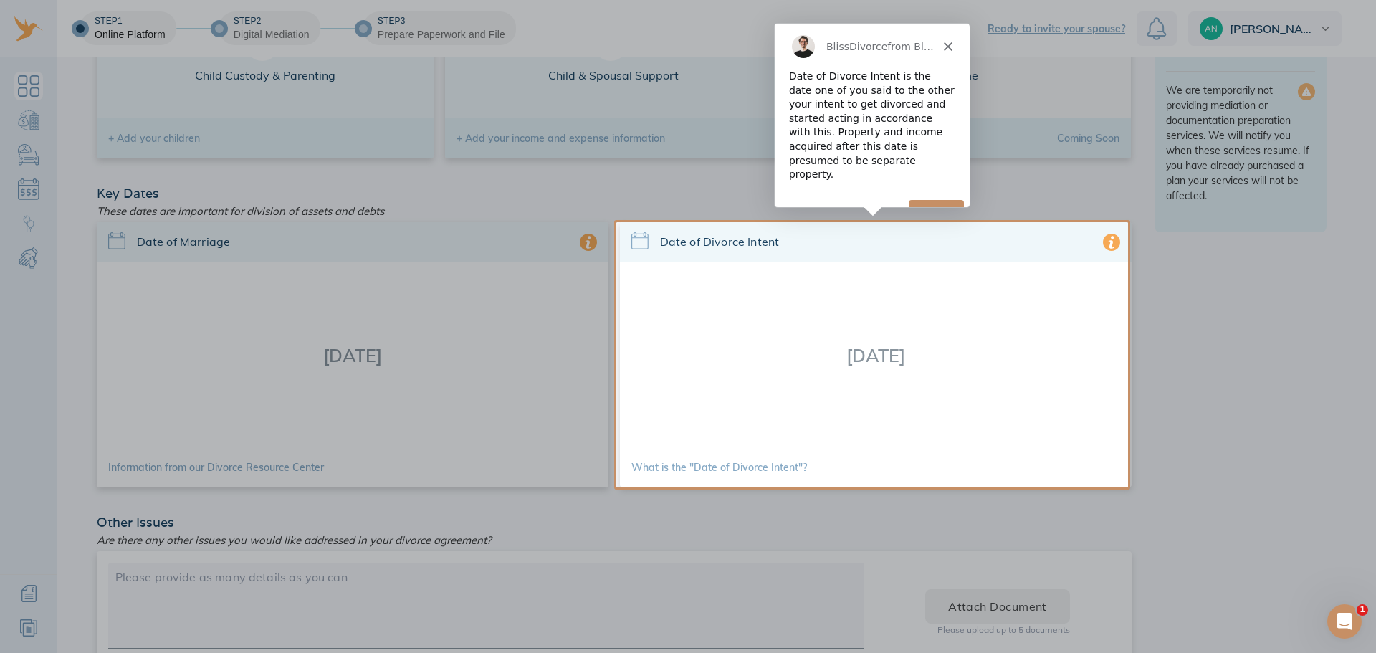
click at [928, 199] on button "Next" at bounding box center [935, 213] width 55 height 29
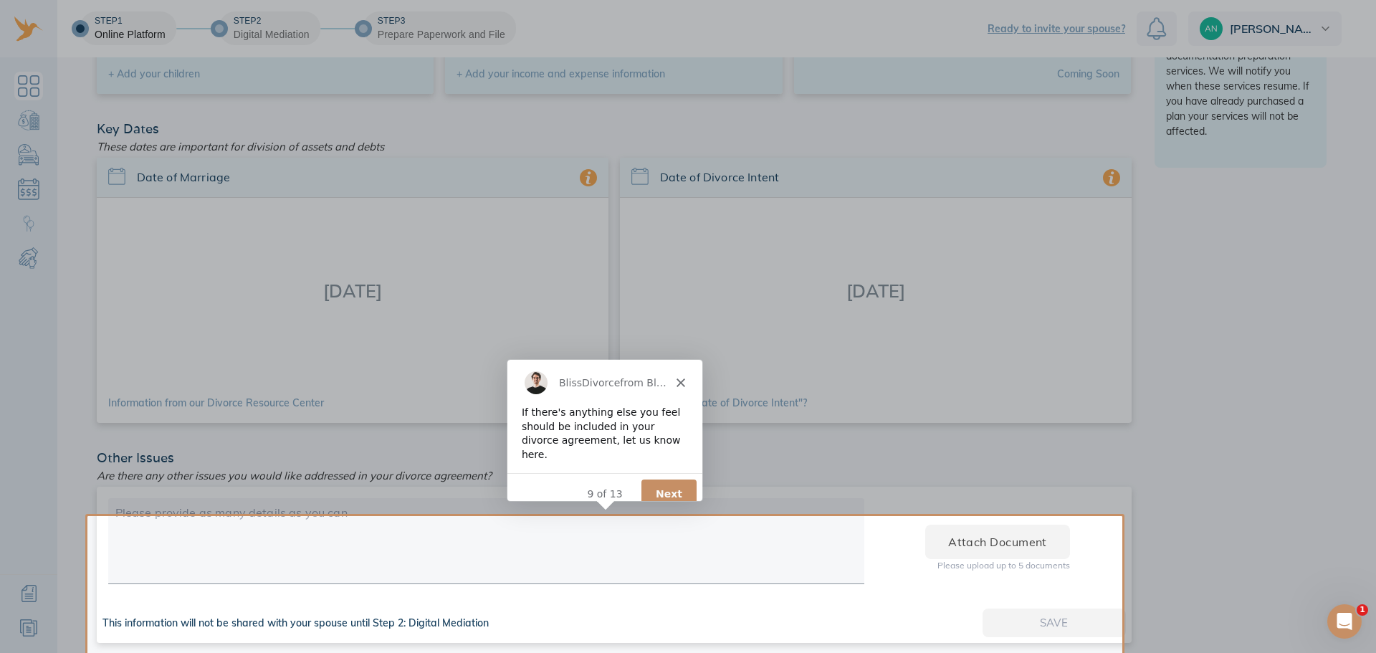
scroll to position [0, 0]
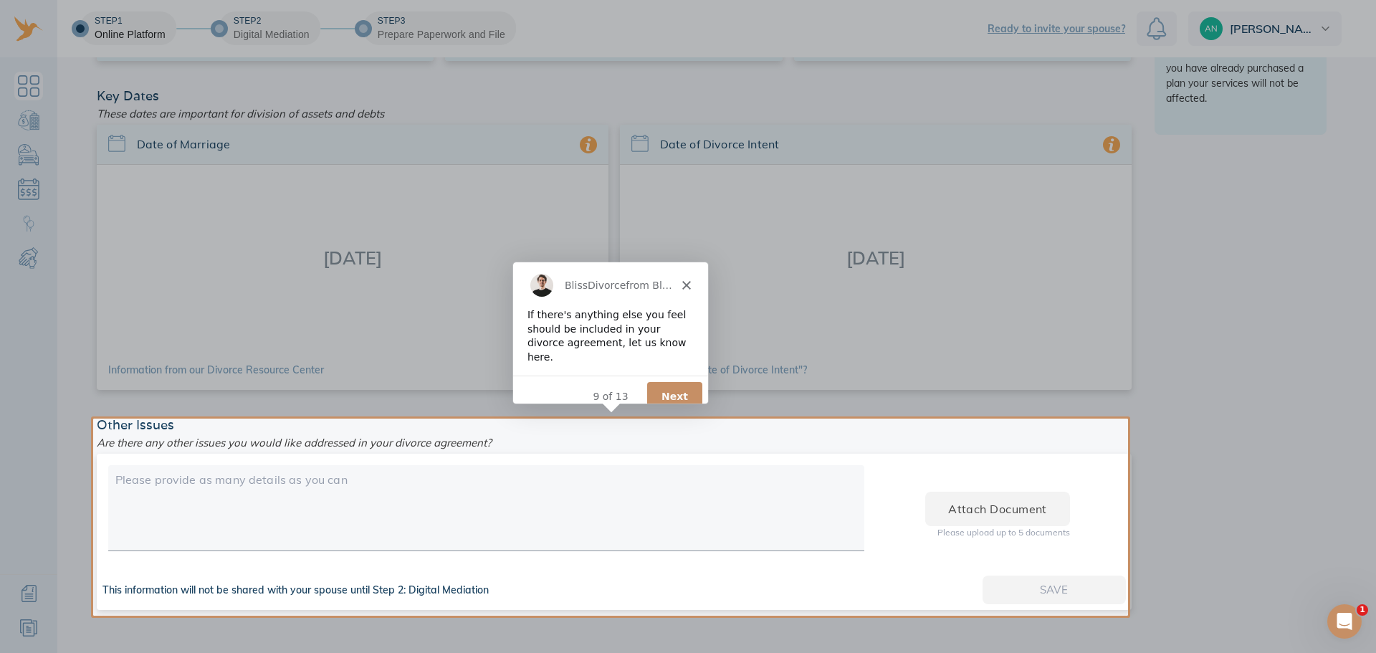
click at [682, 386] on button "Next" at bounding box center [674, 395] width 55 height 29
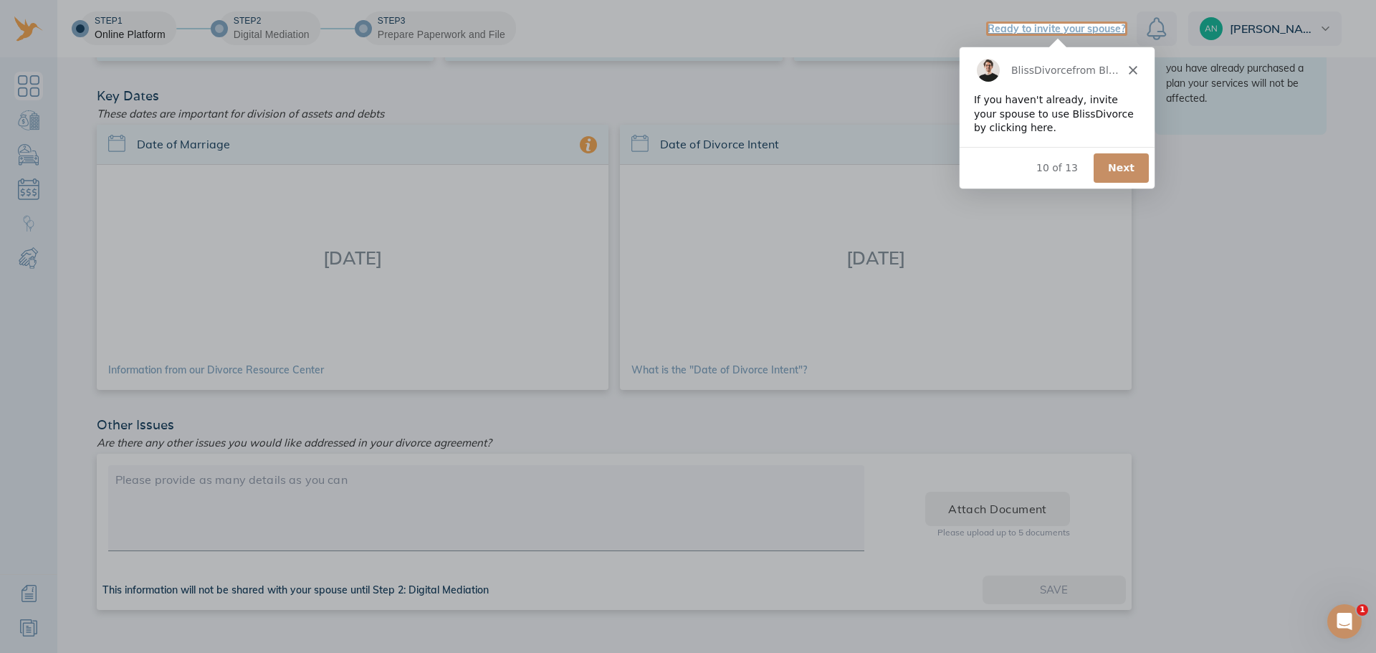
click at [1122, 172] on button "Next" at bounding box center [1120, 167] width 55 height 29
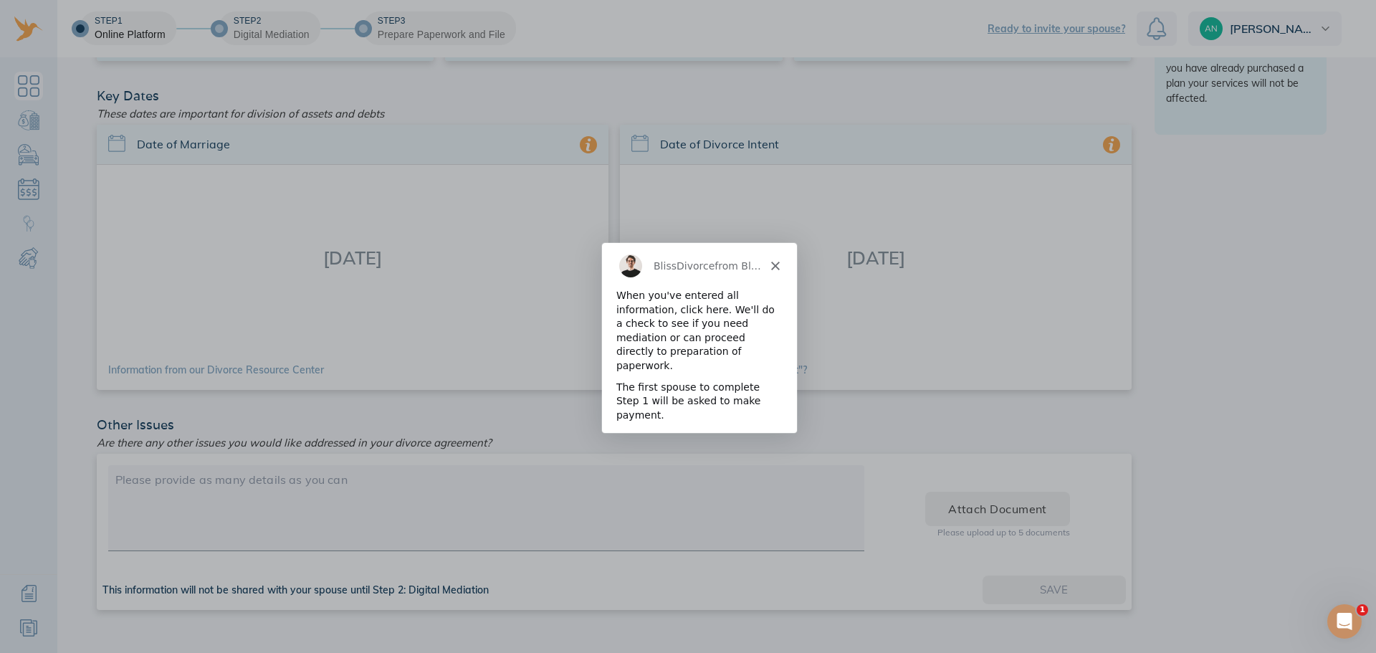
click at [774, 439] on button "Next" at bounding box center [763, 453] width 55 height 29
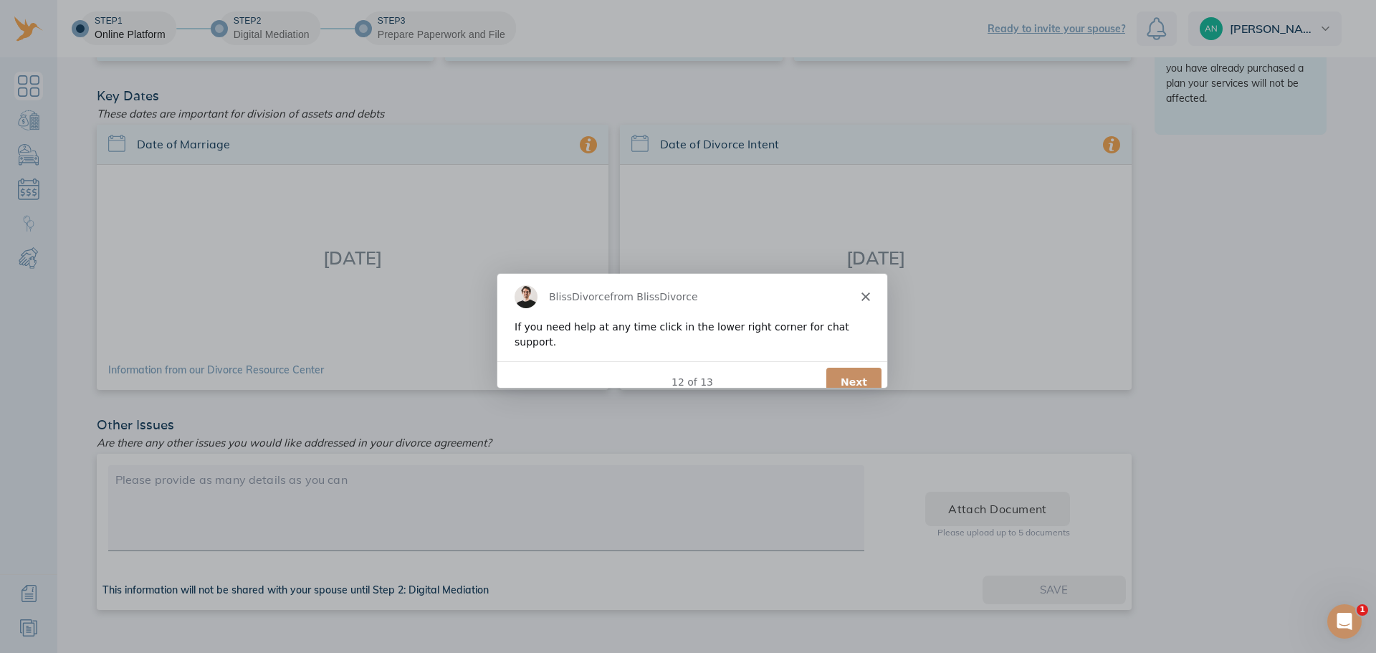
click at [855, 367] on button "Next" at bounding box center [853, 381] width 55 height 29
click at [847, 367] on button "Done" at bounding box center [852, 381] width 58 height 29
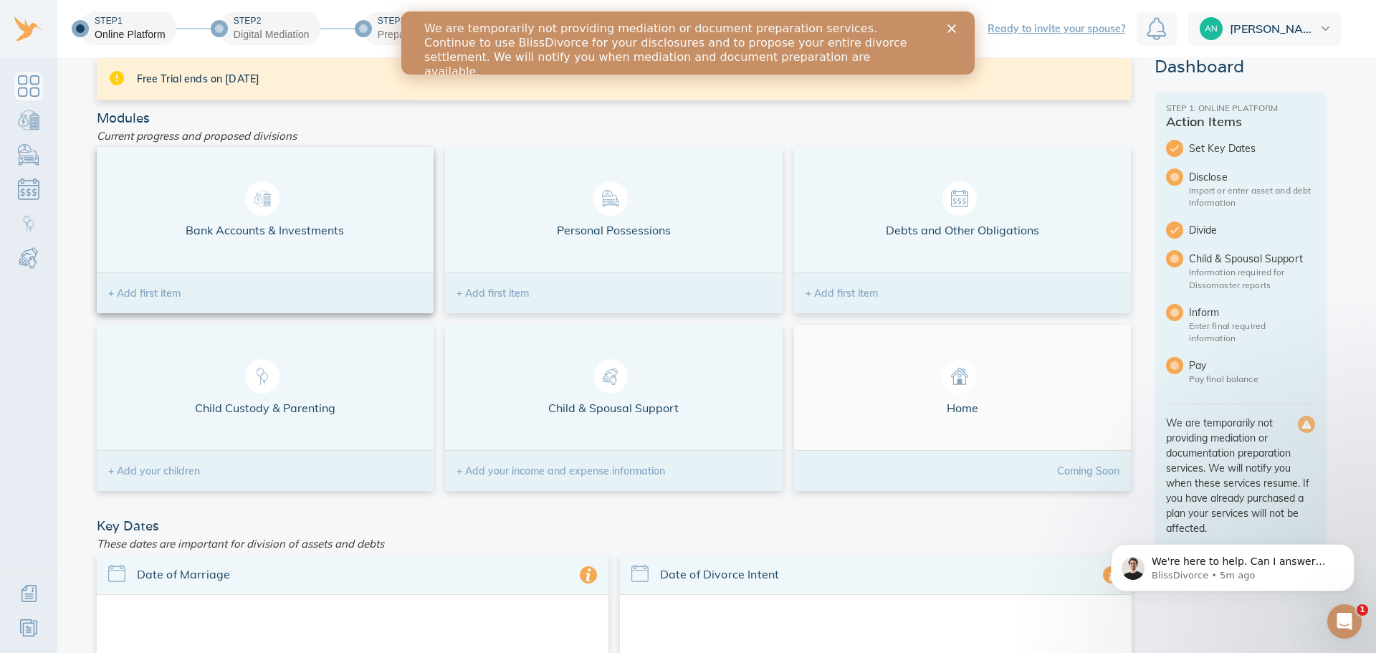
click at [242, 240] on div "Bank Accounts & Investments" at bounding box center [266, 209] width 338 height 125
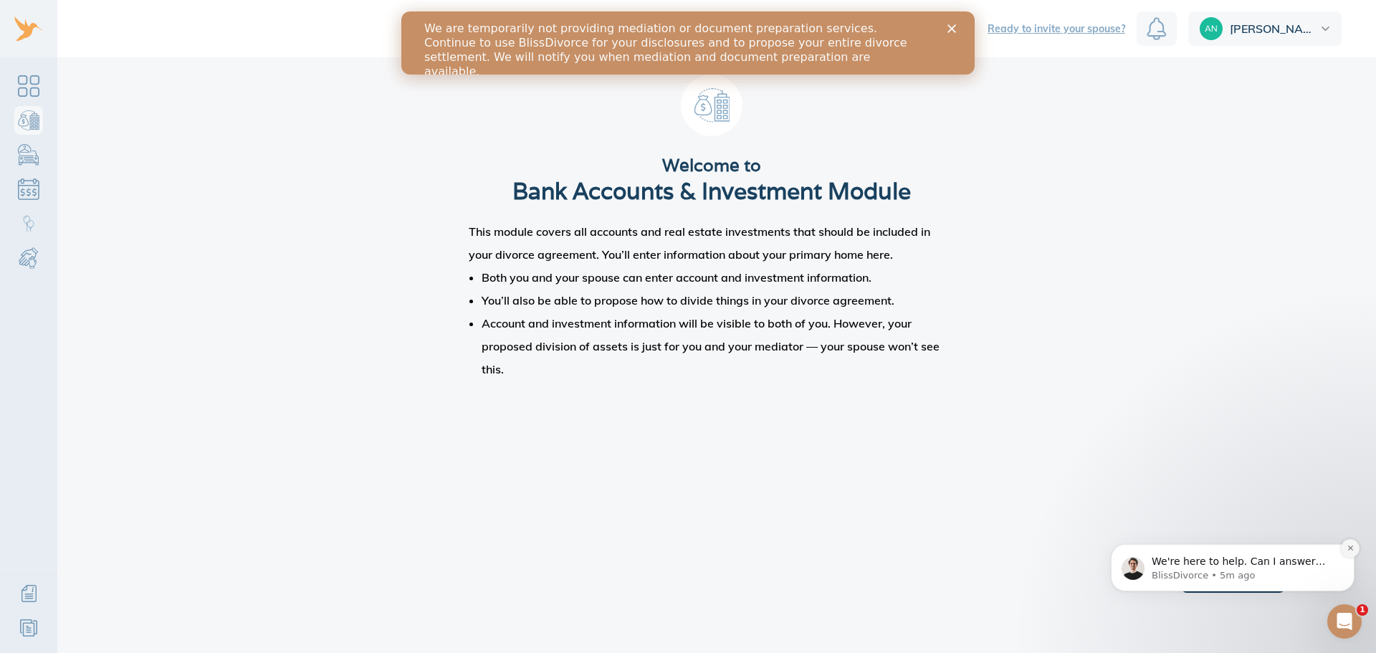
click at [1349, 552] on icon "Dismiss notification" at bounding box center [1351, 548] width 8 height 8
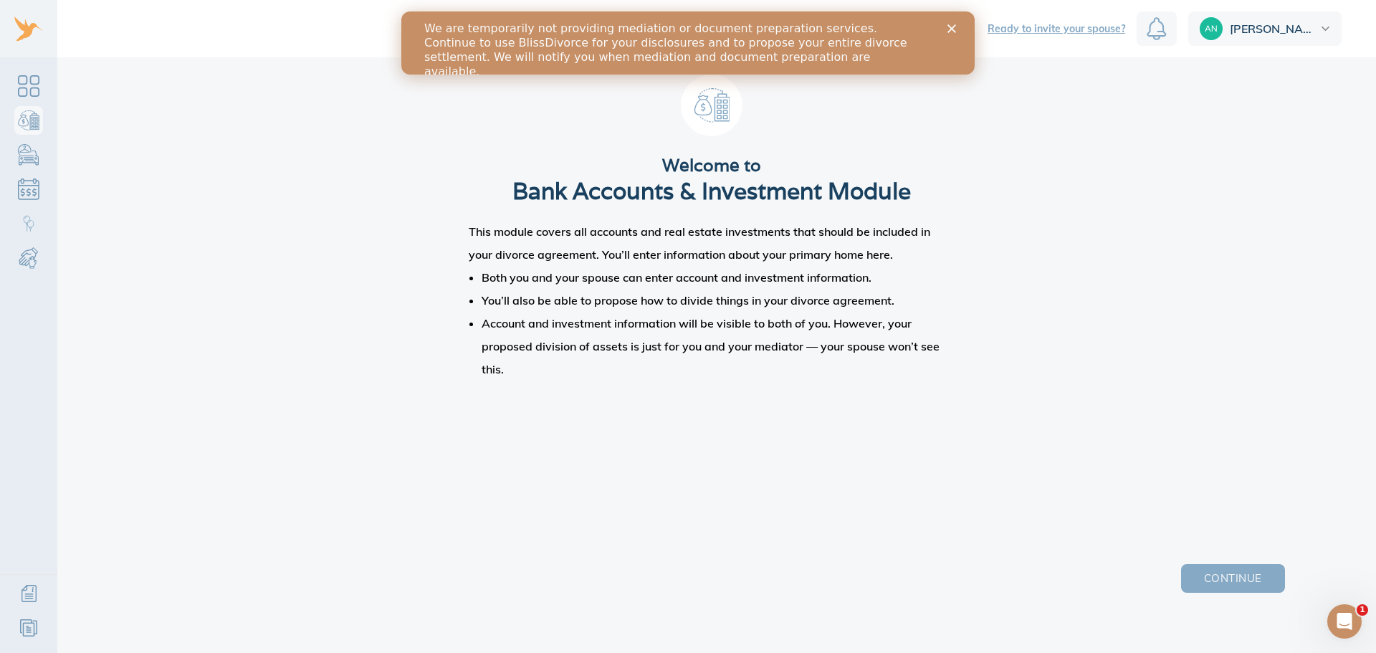
click at [1247, 581] on span "Continue" at bounding box center [1232, 578] width 57 height 19
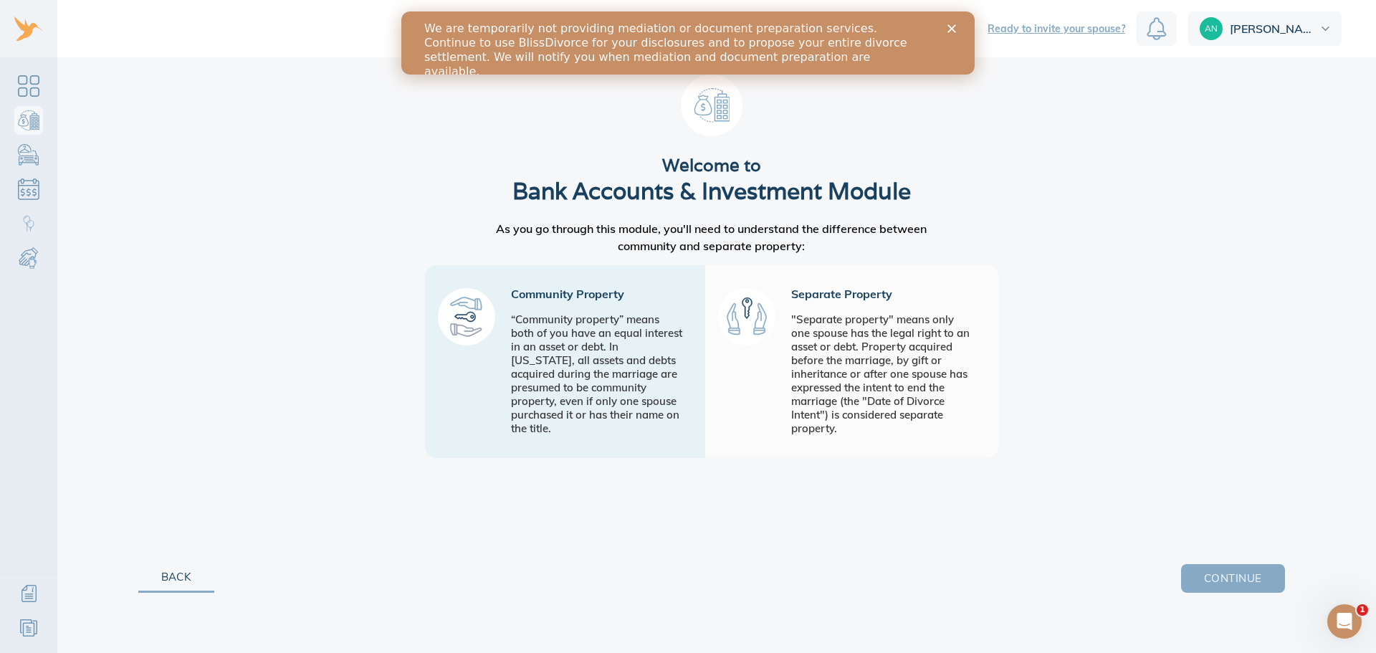
click at [1244, 581] on span "Continue" at bounding box center [1232, 578] width 57 height 19
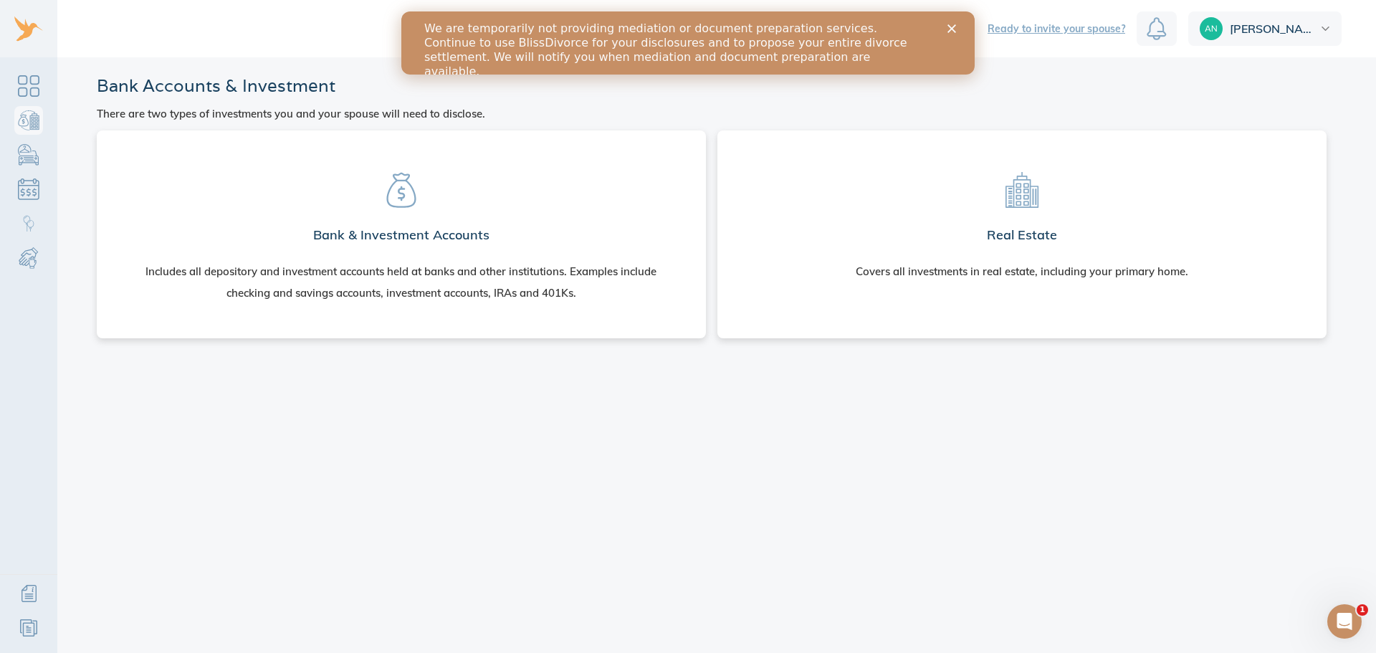
click at [1065, 296] on section "Real Estate Covers all investments in real estate, including your primary home." at bounding box center [1022, 221] width 586 height 158
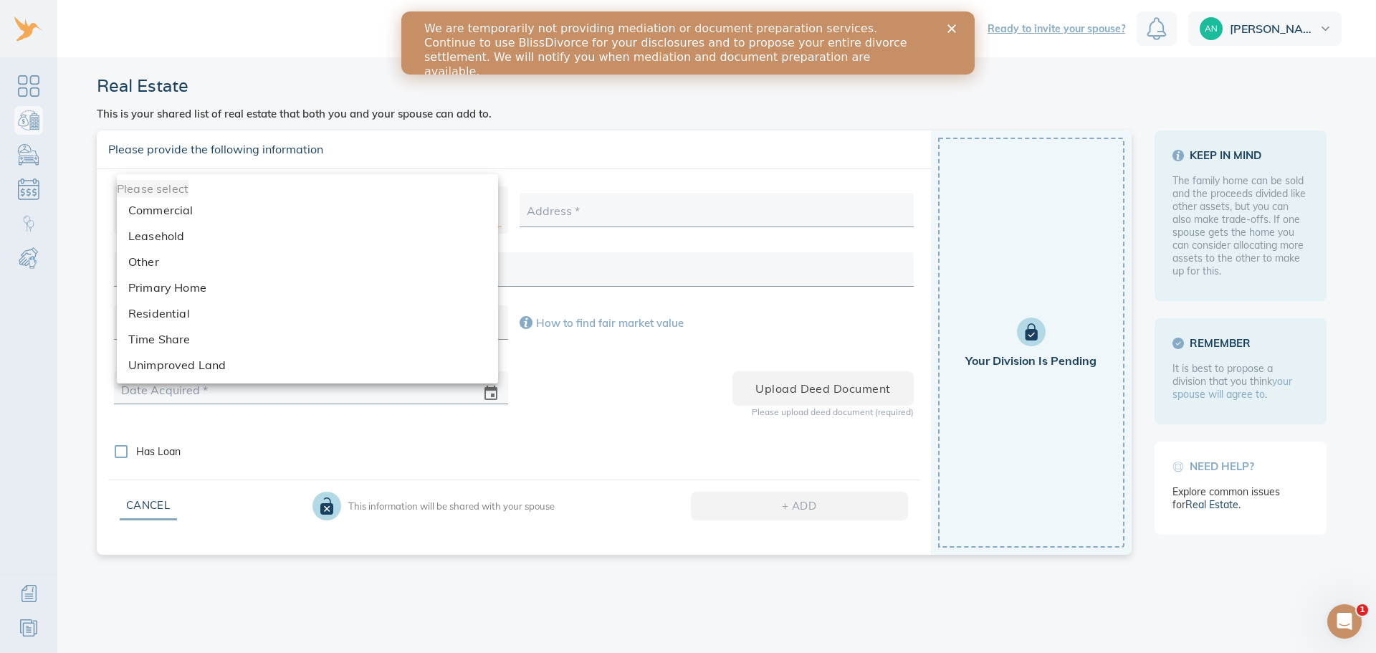
click at [353, 201] on body "Ready to invite your spouse? Annalisa Real Estate This is your shared list of r…" at bounding box center [688, 326] width 1376 height 653
click at [328, 289] on li "Primary Home" at bounding box center [307, 288] width 381 height 26
type input "primary"
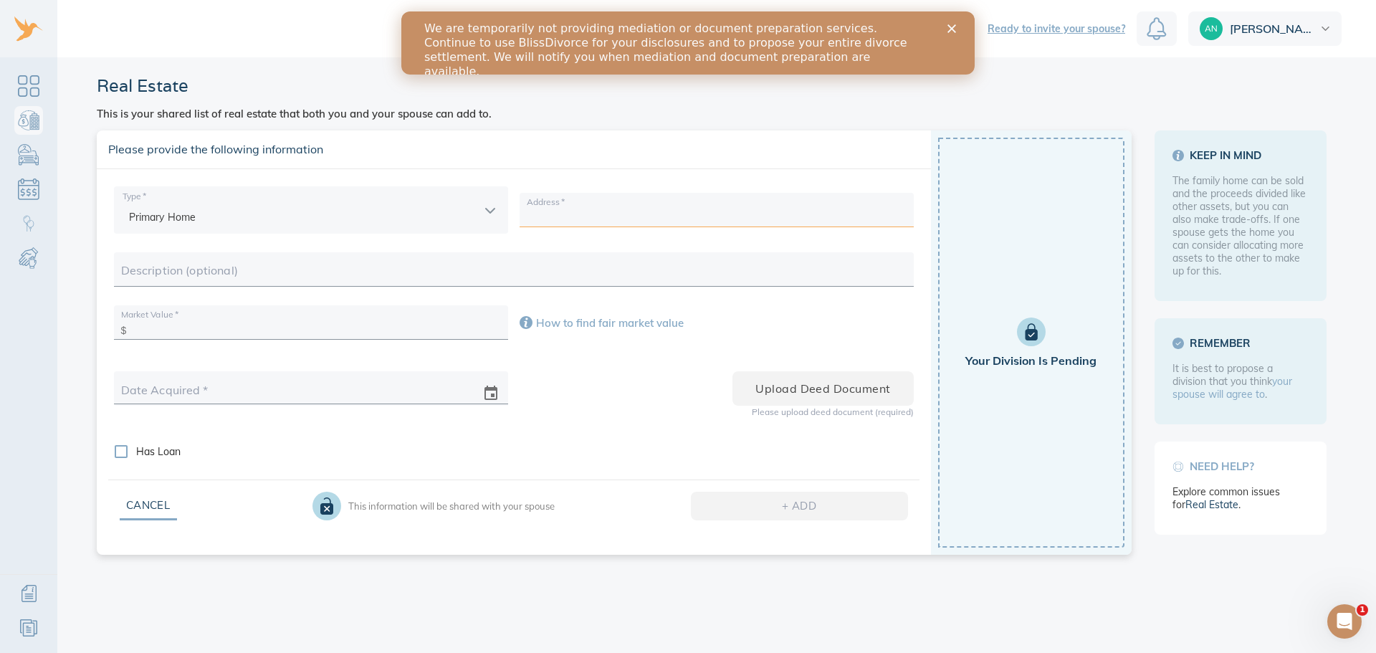
click at [635, 214] on input "text" at bounding box center [717, 215] width 380 height 22
type input "12750 Centralia St. #151 Lakewood, CA 90715"
click at [224, 278] on input "text" at bounding box center [514, 274] width 786 height 22
type input "Townhome"
paste input "50,900"
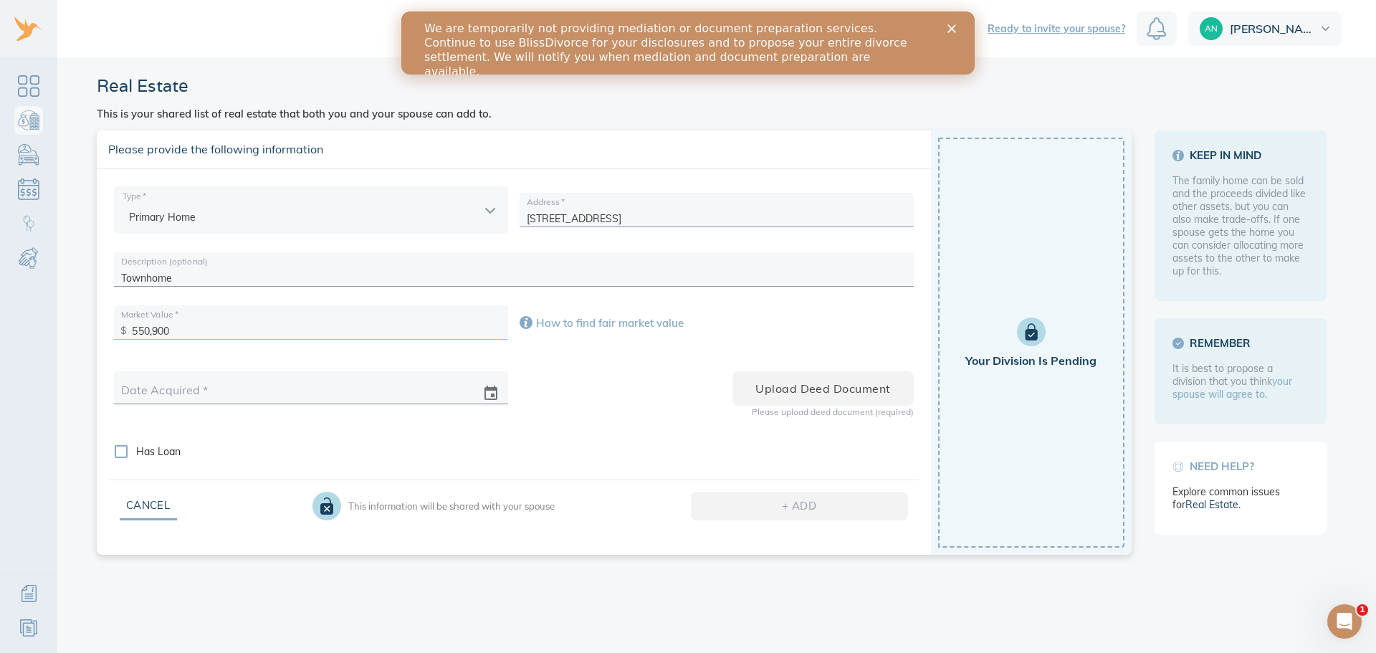
type input "550,900"
click at [589, 391] on div "Upload Deed document" at bounding box center [717, 388] width 394 height 34
click at [485, 396] on icon "change date" at bounding box center [491, 393] width 13 height 14
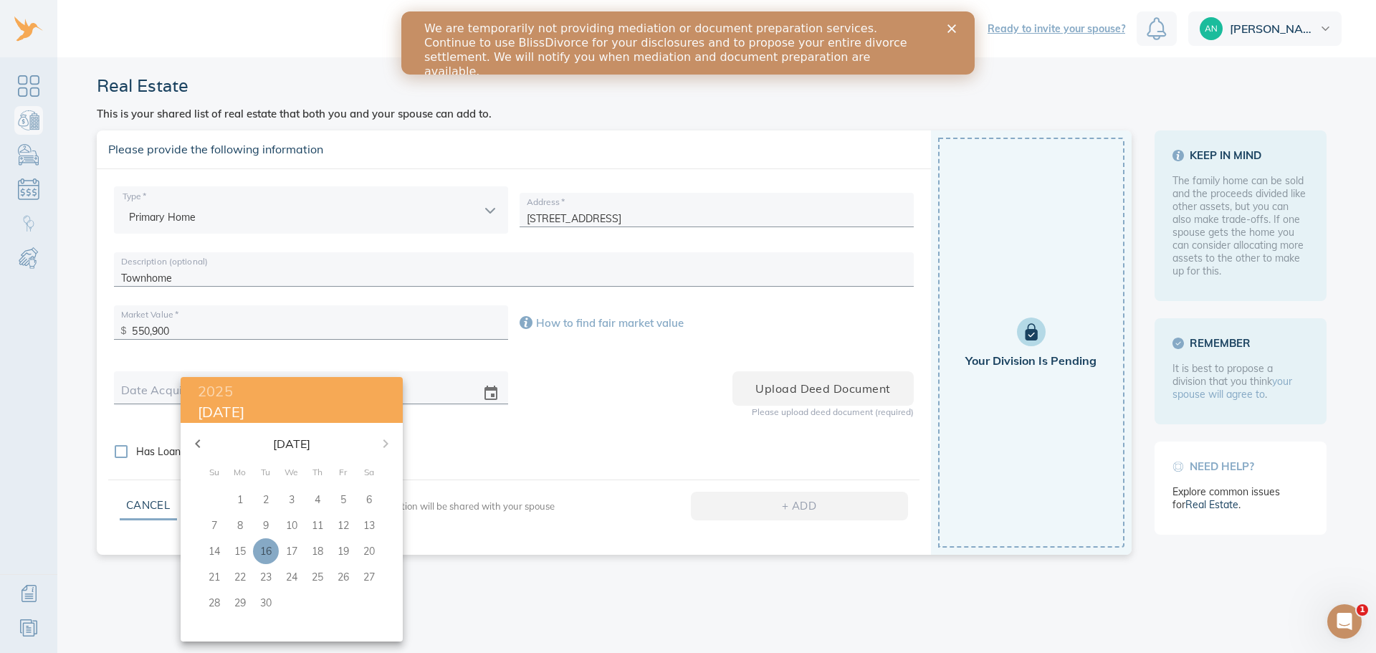
click at [143, 394] on div at bounding box center [688, 326] width 1376 height 653
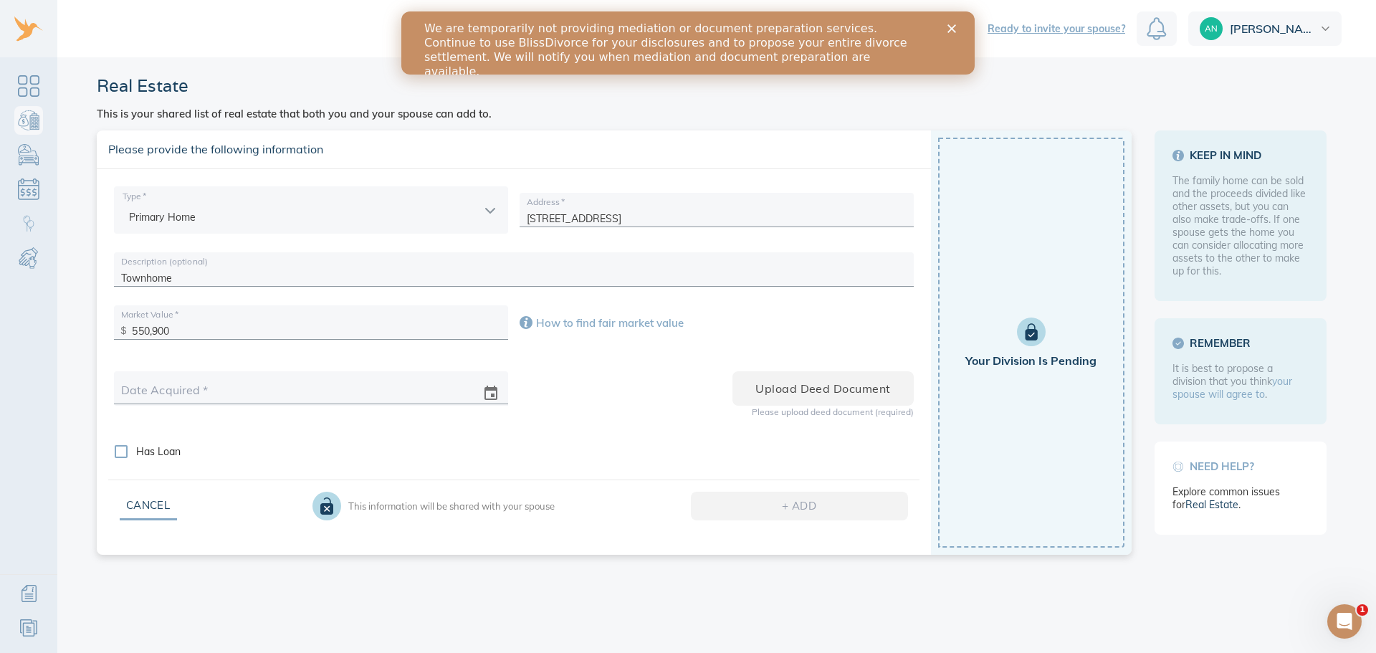
click at [150, 386] on input "text" at bounding box center [296, 394] width 346 height 22
type input "08/20/2019"
click at [127, 450] on input "Has Loan" at bounding box center [121, 452] width 30 height 30
checkbox input "true"
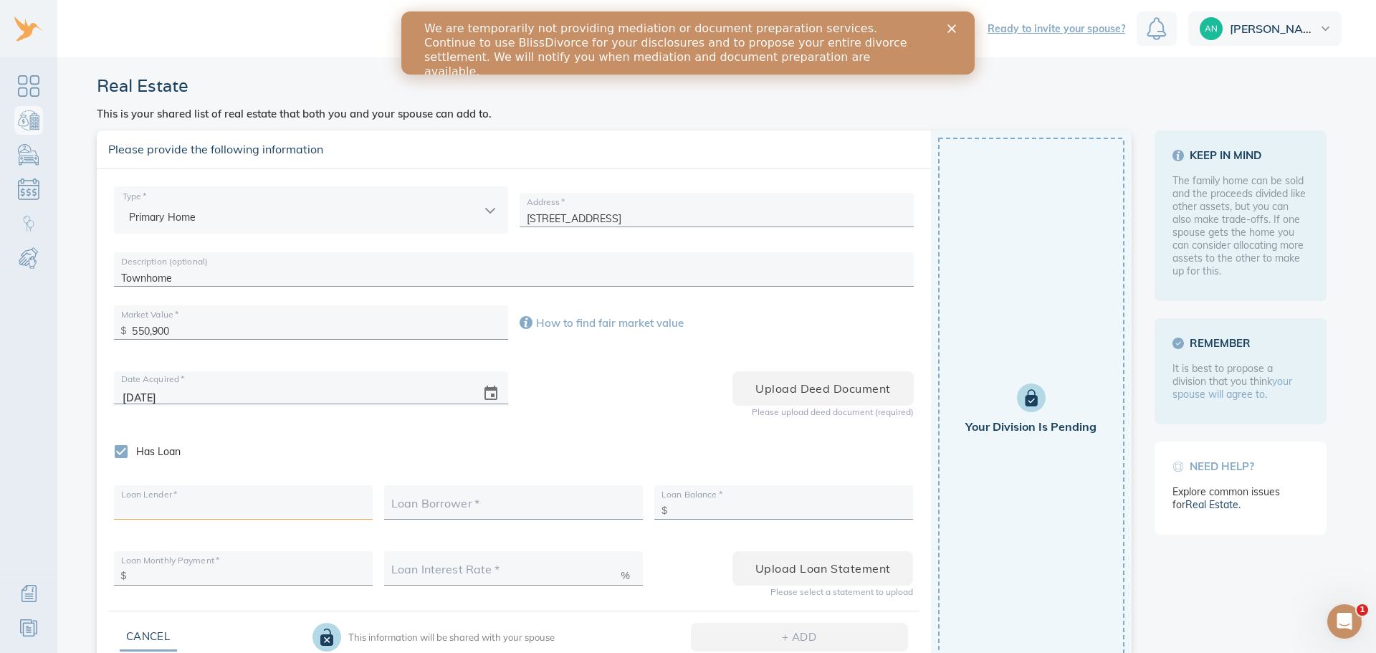
click at [211, 515] on input "text" at bounding box center [243, 507] width 244 height 22
type input "Lakeview / LoanCare"
type input "Alan Passman & Annalisa Brizuela"
click at [173, 506] on input "Lakeview / LoanCare" at bounding box center [243, 507] width 244 height 22
drag, startPoint x: 167, startPoint y: 508, endPoint x: 248, endPoint y: 505, distance: 81.1
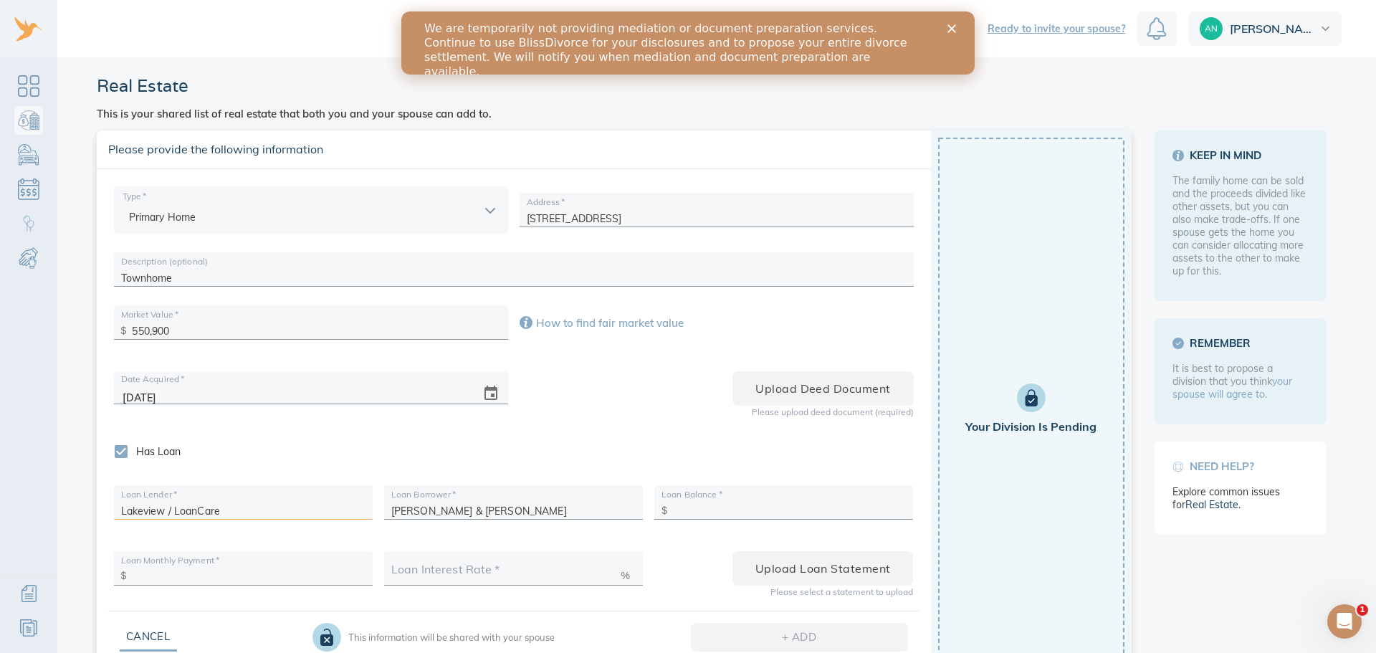
click at [248, 505] on input "Lakeview / LoanCare" at bounding box center [243, 507] width 244 height 22
type input "Lakeview /"
click at [414, 515] on input "Alan Passman & Annalisa Brizuela" at bounding box center [513, 507] width 244 height 22
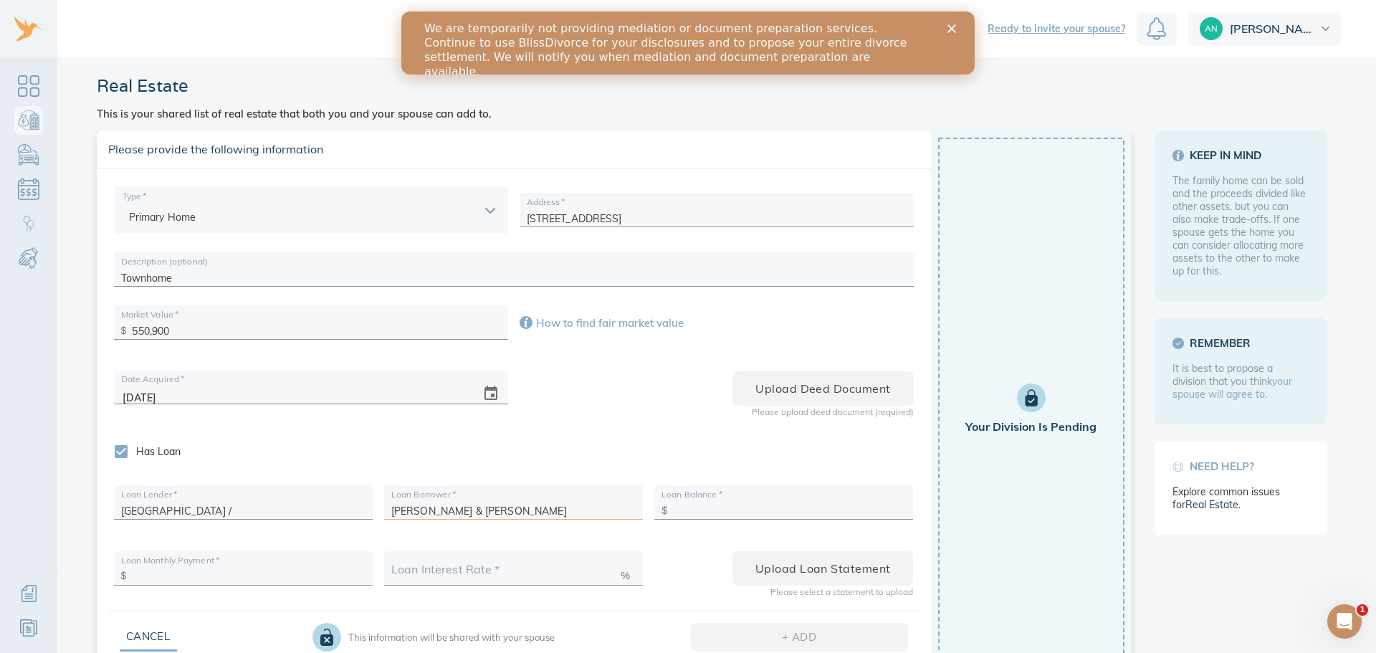
paste input "LoanCare"
type input "LoanCare"
click at [193, 511] on input "Lakeview /" at bounding box center [243, 507] width 244 height 22
type input "Lakeview"
click at [885, 515] on input "text" at bounding box center [789, 507] width 233 height 22
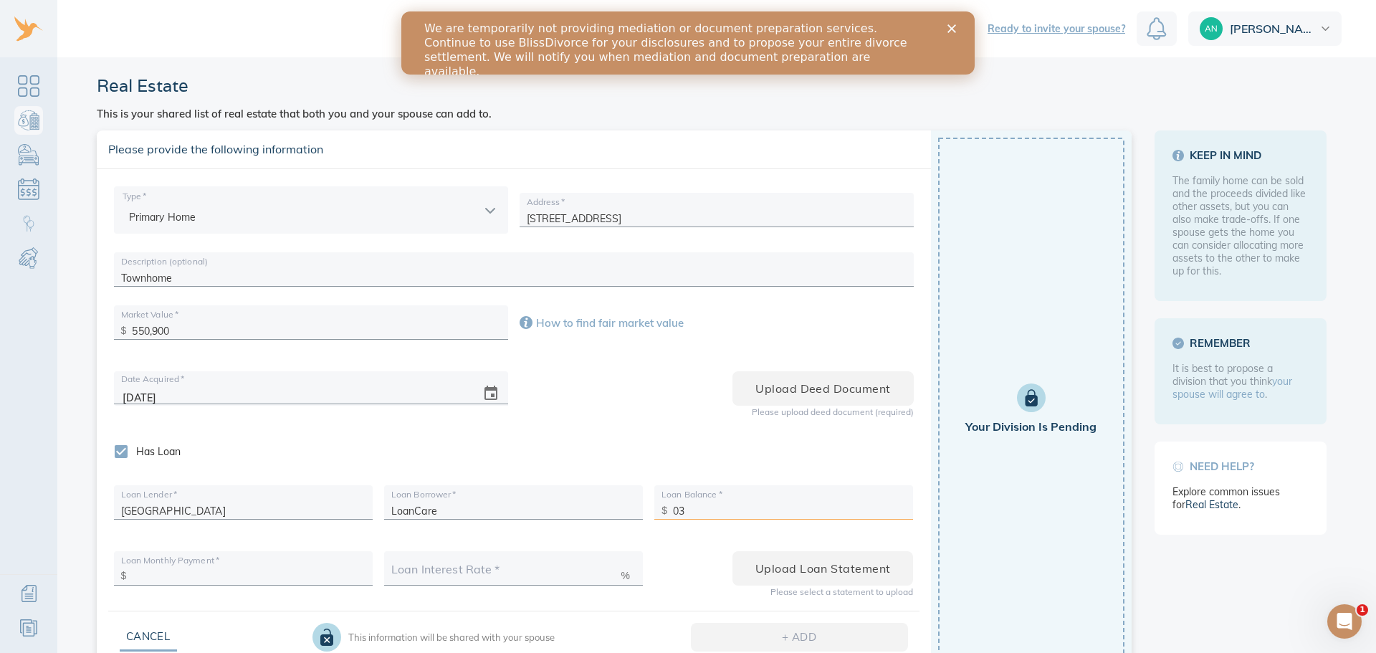
type input "0"
type input "319,806.13"
click at [249, 574] on input "text" at bounding box center [248, 573] width 233 height 22
type input "2,465.47"
click at [548, 569] on input "text" at bounding box center [506, 573] width 230 height 22
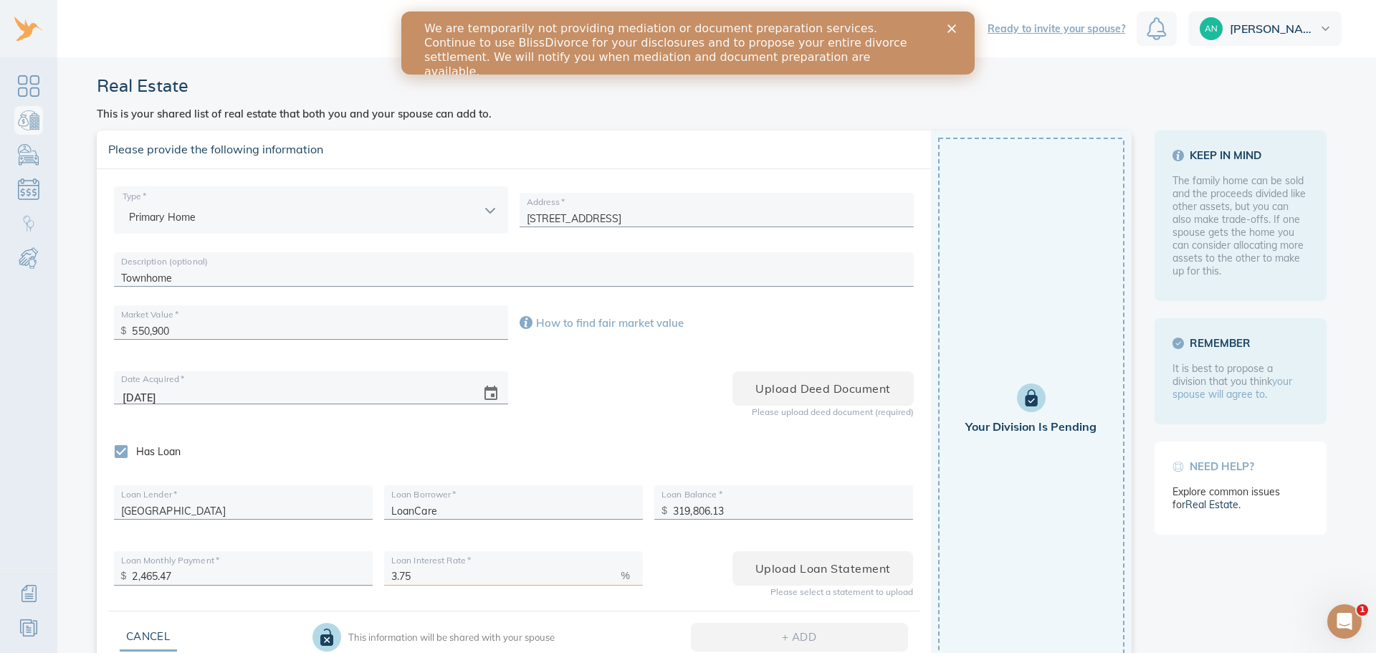
type input "3.75"
click at [685, 600] on div "Upload Loan statement Please select a statement to upload" at bounding box center [784, 568] width 270 height 71
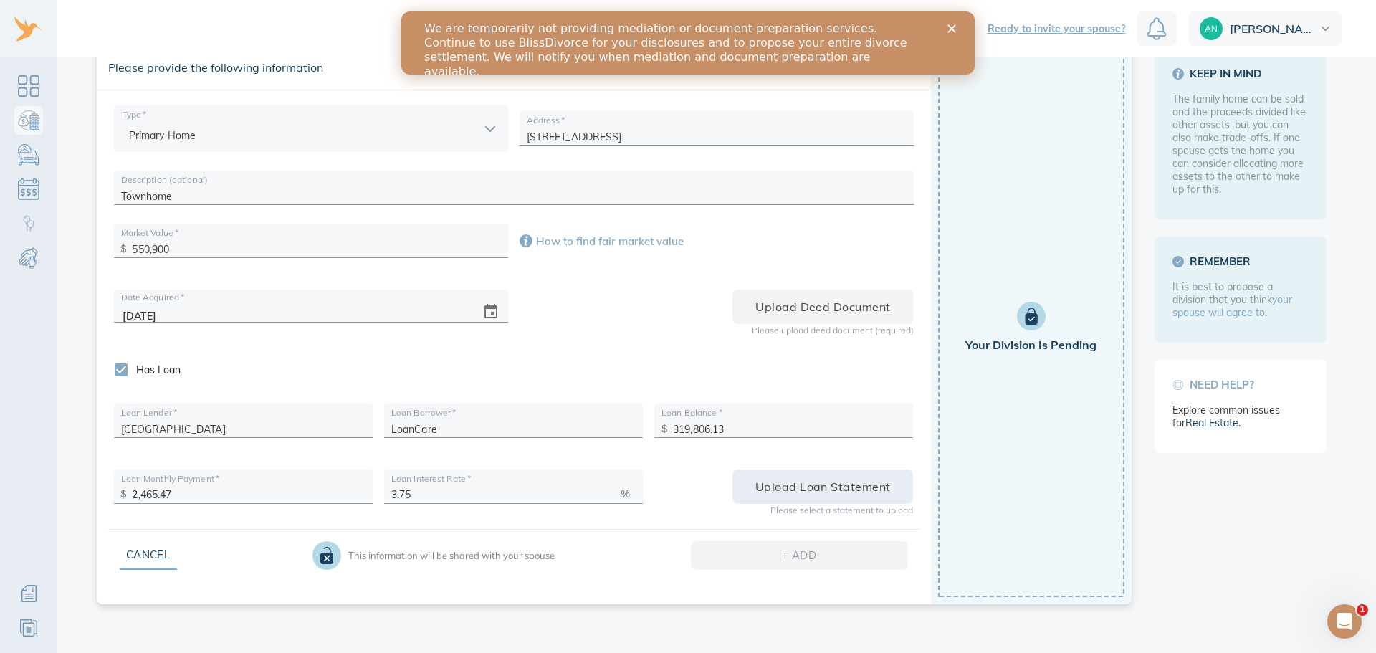
click at [814, 496] on span "Upload Loan statement" at bounding box center [823, 487] width 135 height 20
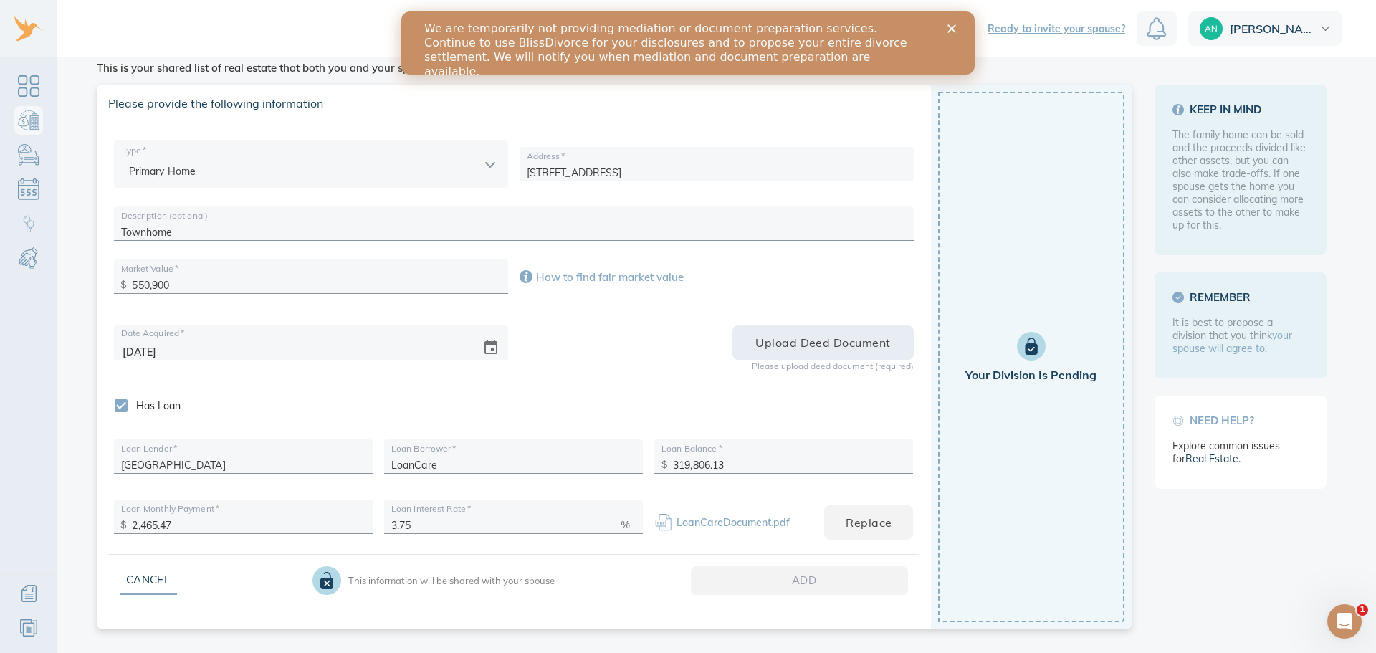
scroll to position [71, 0]
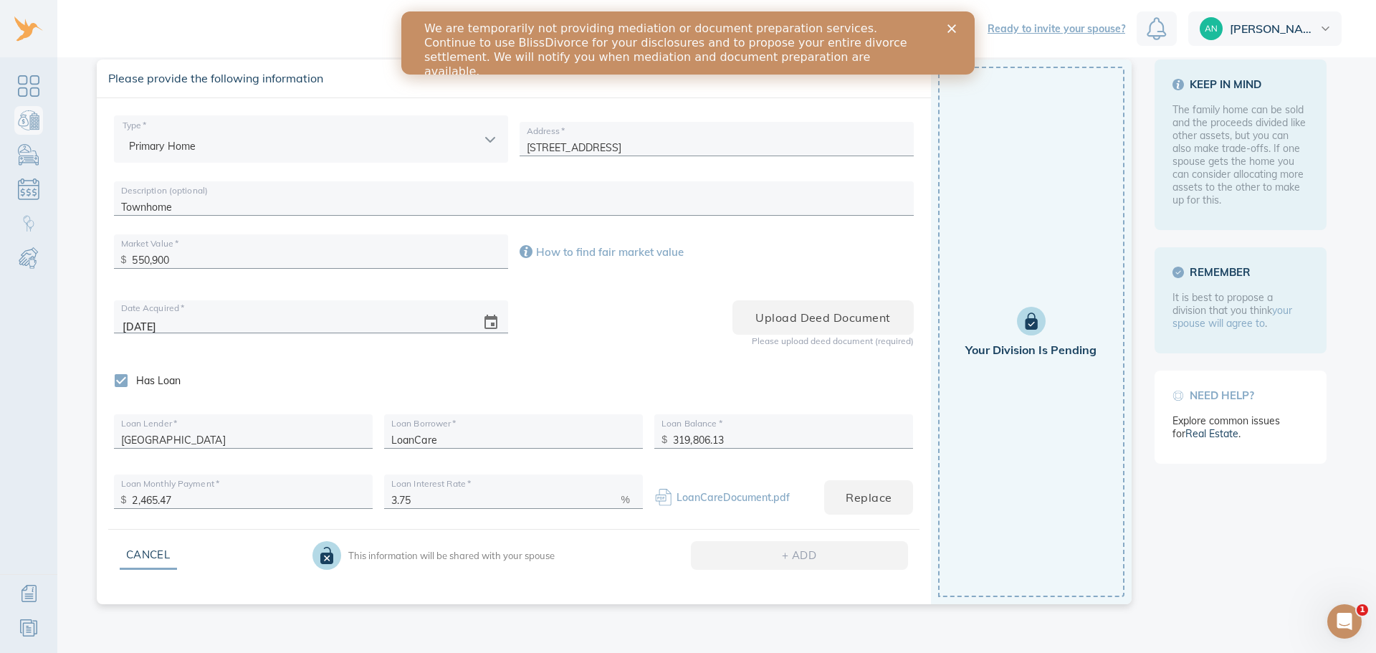
click at [1024, 477] on div "Your Division is Pending" at bounding box center [1031, 332] width 186 height 531
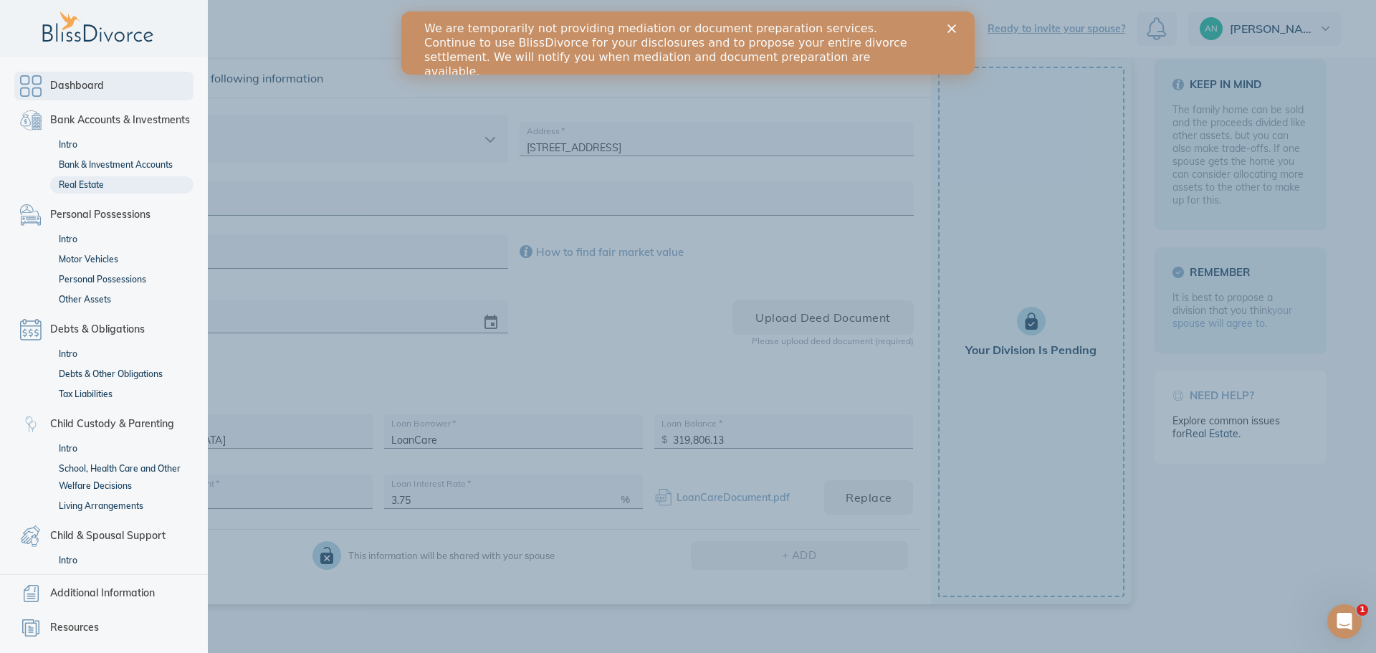
click at [41, 83] on link "Dashboard" at bounding box center [103, 86] width 179 height 29
click at [66, 94] on span "Dashboard" at bounding box center [77, 85] width 54 height 17
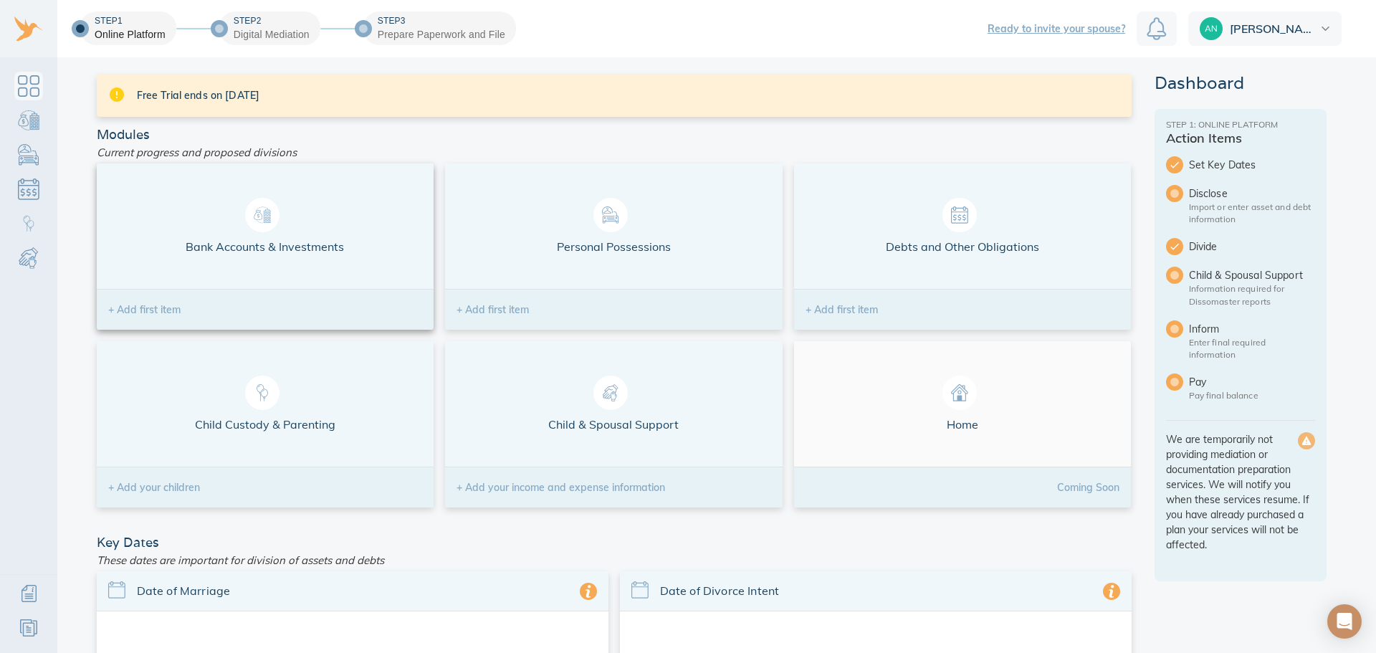
click at [318, 247] on span "Bank Accounts & Investments" at bounding box center [265, 226] width 315 height 57
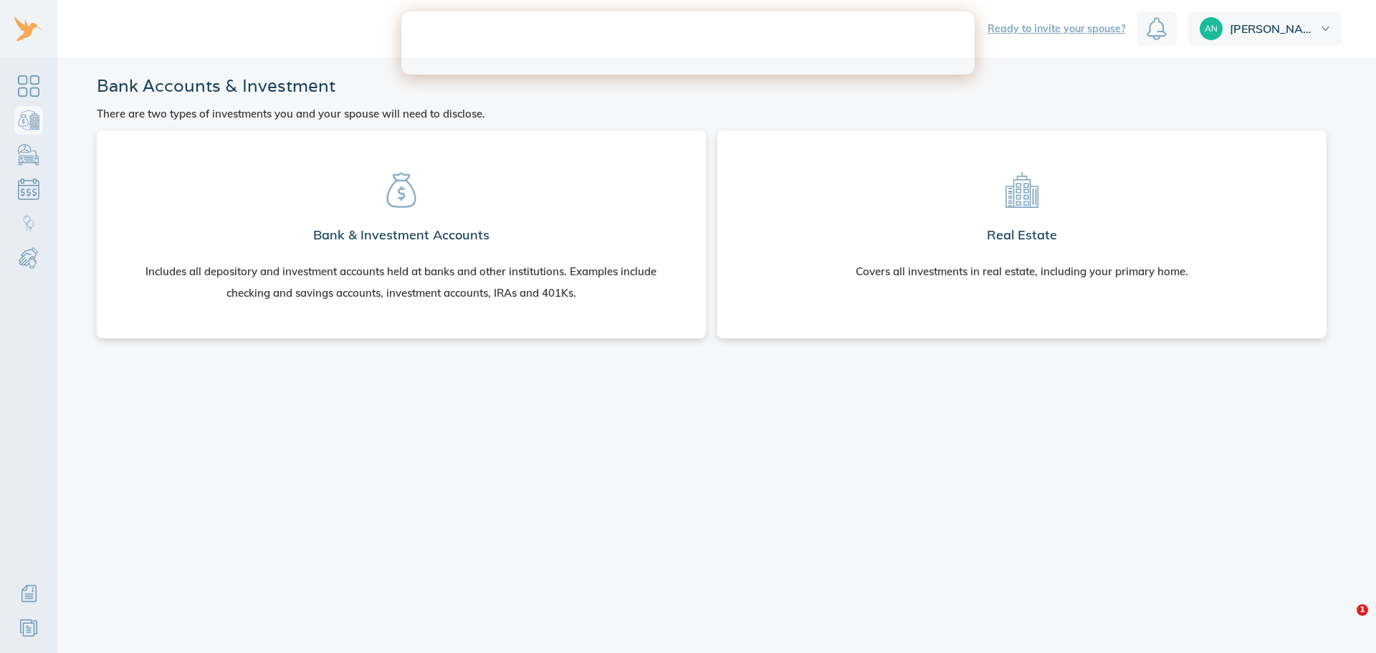
click at [317, 247] on h2 "Bank & Investment Accounts" at bounding box center [401, 235] width 176 height 29
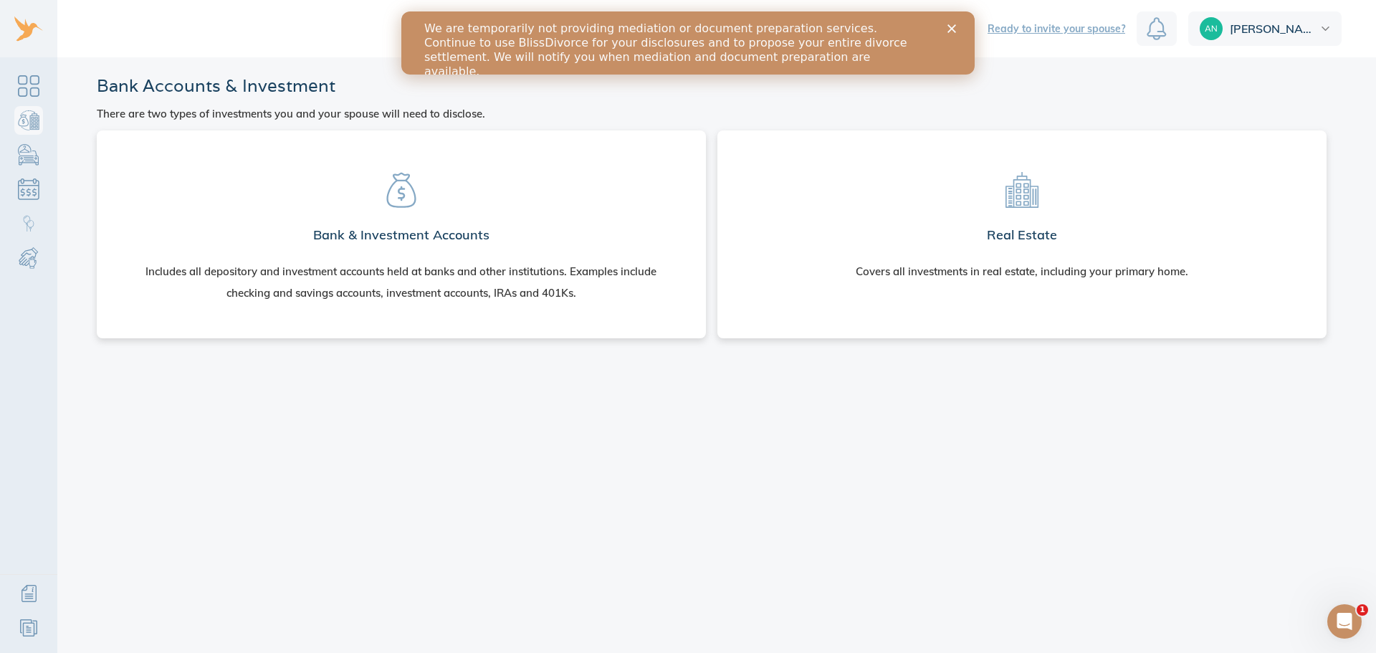
click at [932, 318] on div "Real Estate Covers all investments in real estate, including your primary home." at bounding box center [1022, 234] width 609 height 208
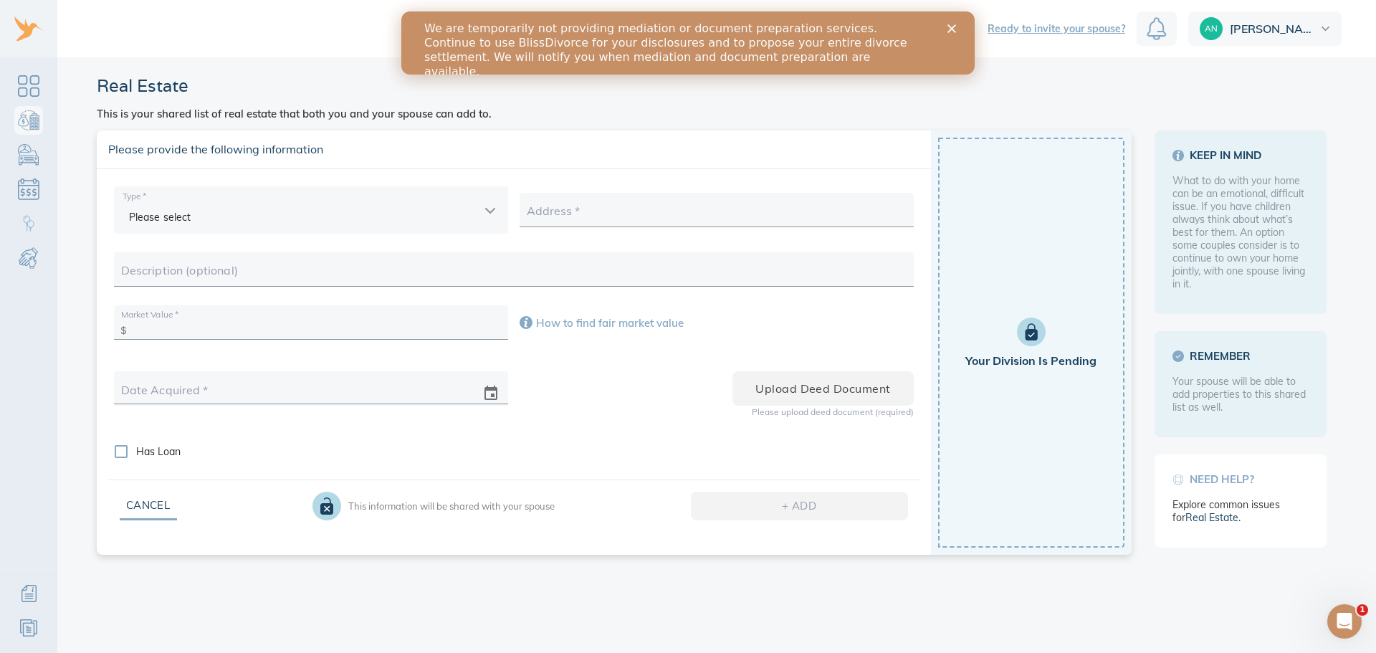
click at [954, 33] on div "We are temporarily not providing mediation or document preparation services. Co…" at bounding box center [688, 50] width 574 height 66
click at [952, 26] on icon "Close" at bounding box center [952, 28] width 9 height 9
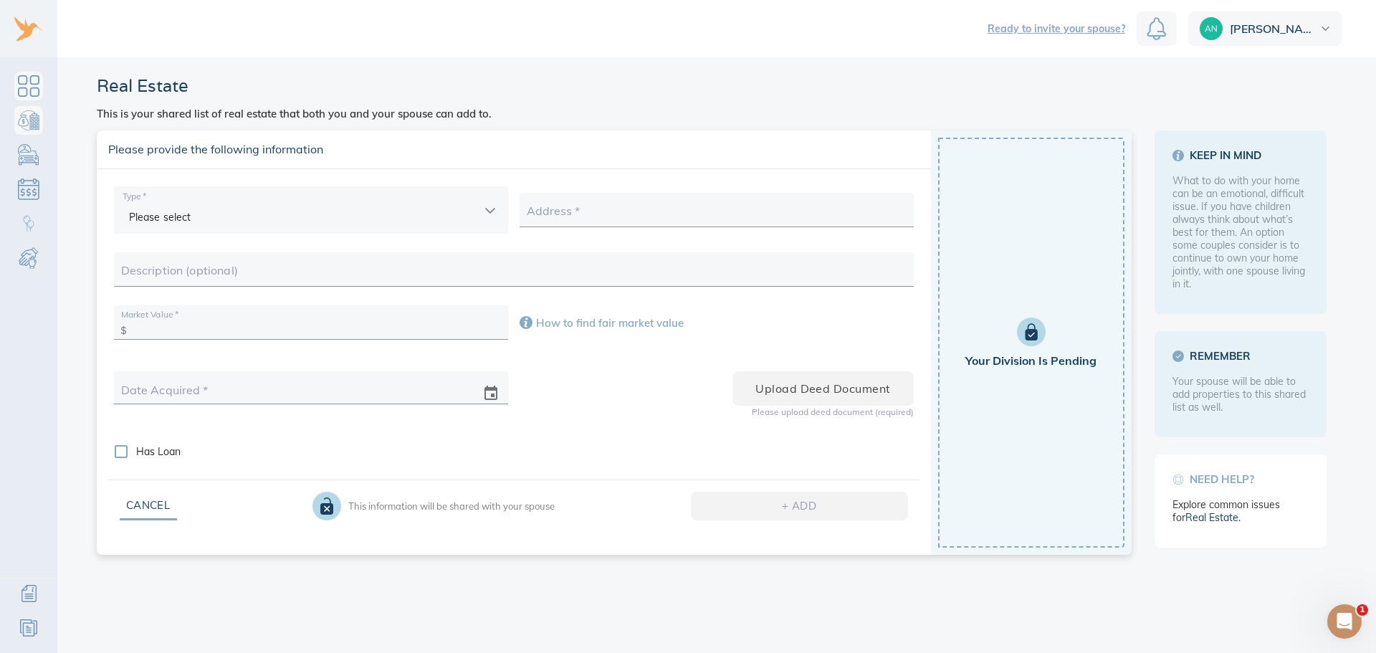
click at [32, 98] on link "Dashboard" at bounding box center [28, 86] width 29 height 29
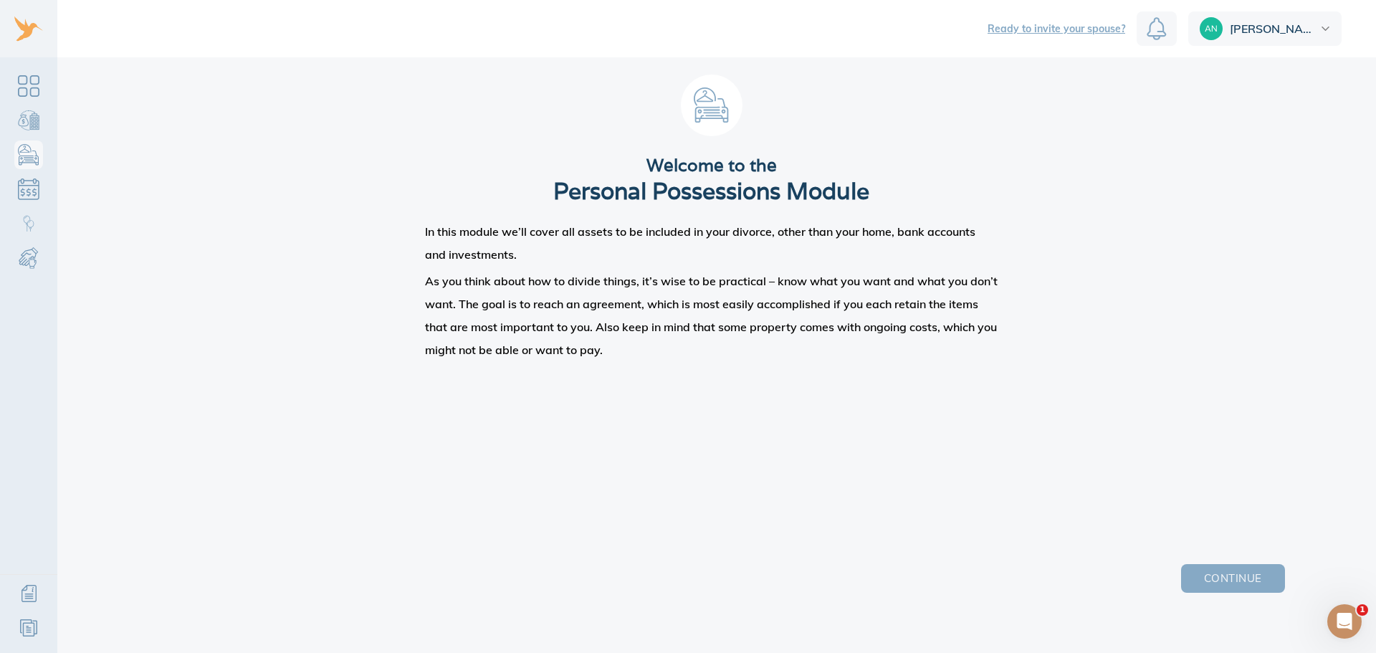
click at [1260, 574] on button "Continue" at bounding box center [1232, 578] width 103 height 29
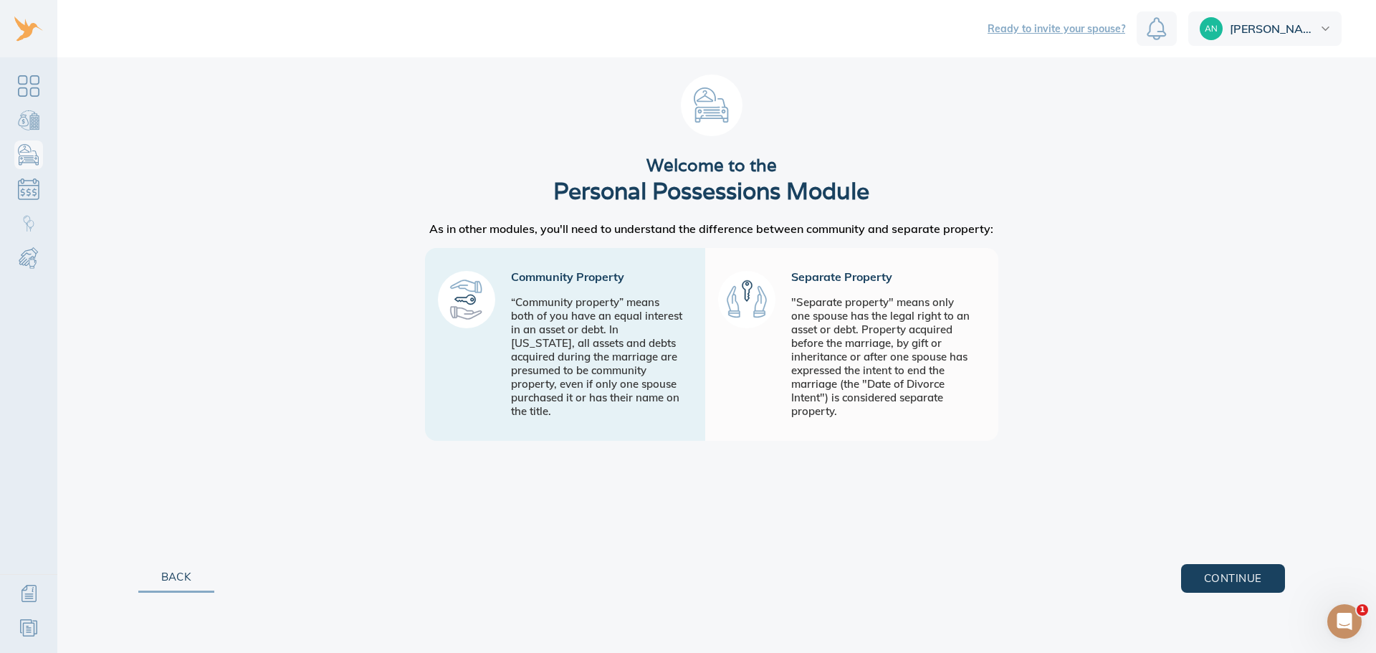
click at [870, 393] on div ""Separate property" means only one spouse has the legal right to an asset or de…" at bounding box center [883, 356] width 184 height 123
click at [1245, 581] on span "Continue" at bounding box center [1232, 578] width 57 height 19
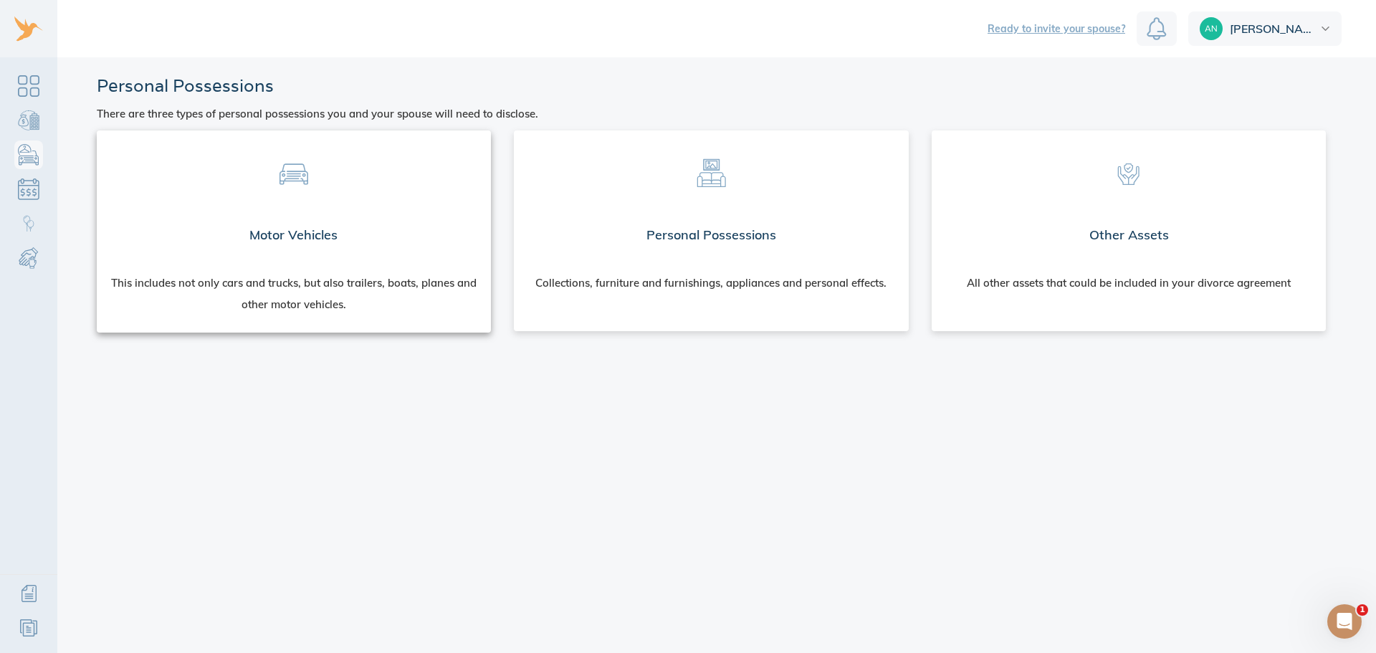
click at [386, 174] on span at bounding box center [294, 170] width 372 height 56
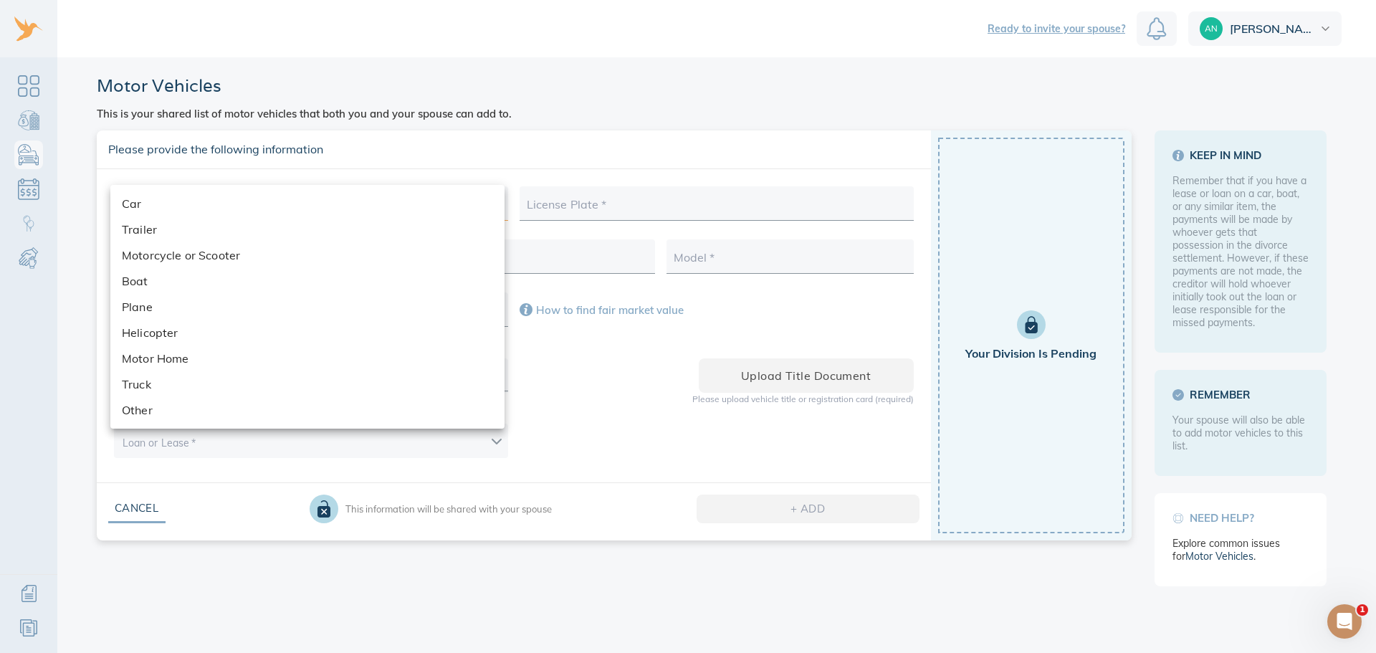
click at [403, 194] on body "Ready to invite your spouse? Annalisa Motor Vehicles This is your shared list o…" at bounding box center [688, 326] width 1376 height 653
click at [403, 194] on li "Car" at bounding box center [307, 204] width 394 height 26
type input "car"
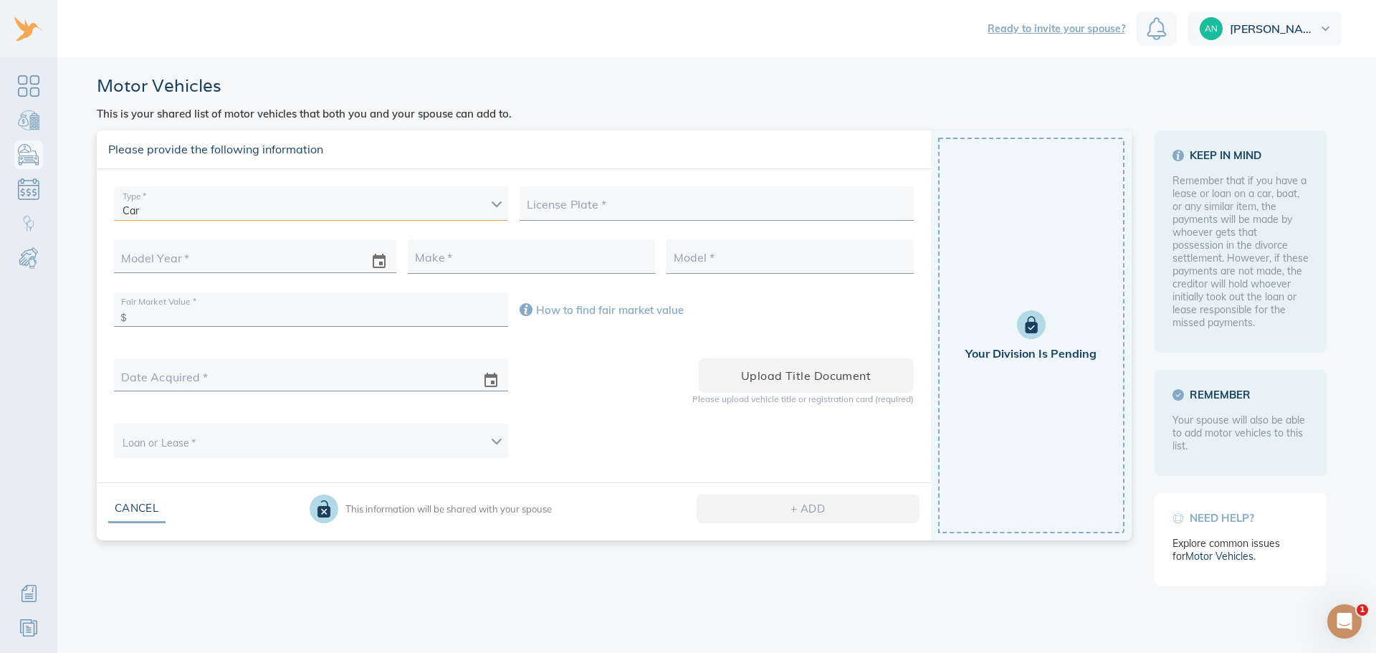
click at [621, 203] on input "text" at bounding box center [717, 208] width 380 height 22
click at [206, 252] on input "text" at bounding box center [240, 262] width 234 height 22
type input "2023"
click at [554, 249] on div at bounding box center [531, 259] width 247 height 29
type input "Mini [PERSON_NAME]"
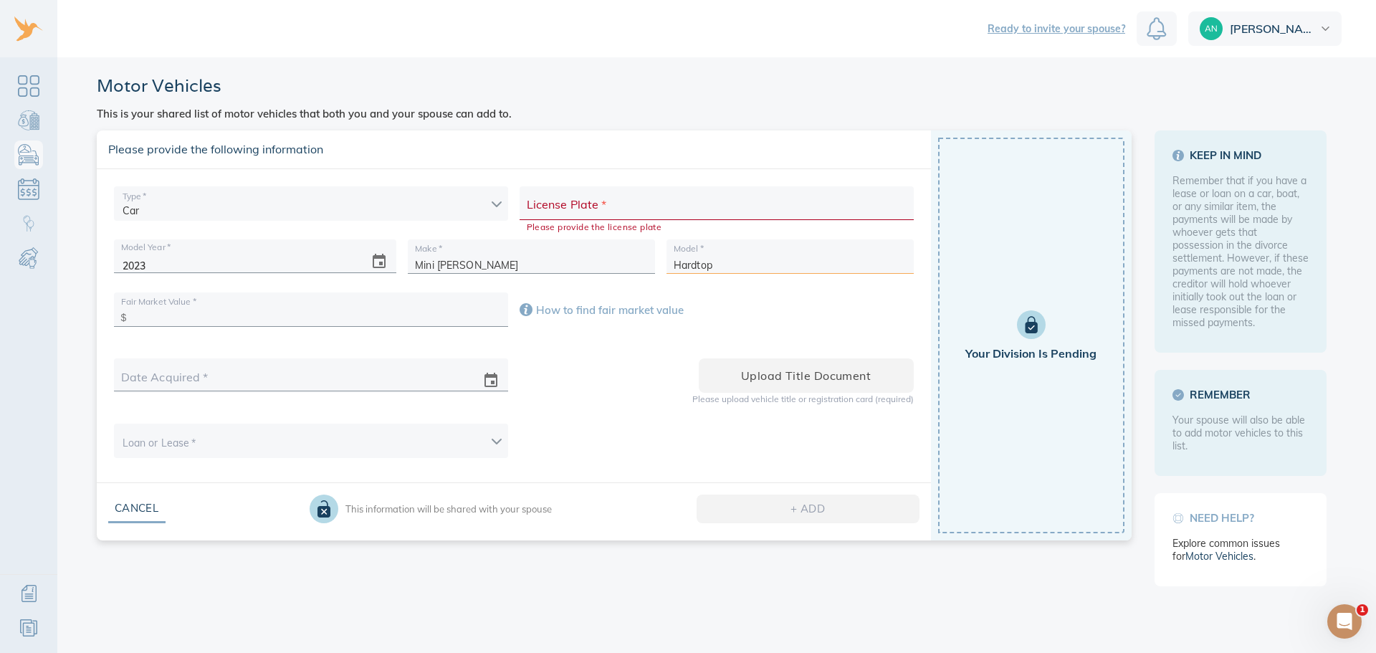
type input "Hardtop"
click at [634, 404] on p "Please upload vehicle title or registration card (required)" at bounding box center [717, 398] width 394 height 11
